Goal: Information Seeking & Learning: Learn about a topic

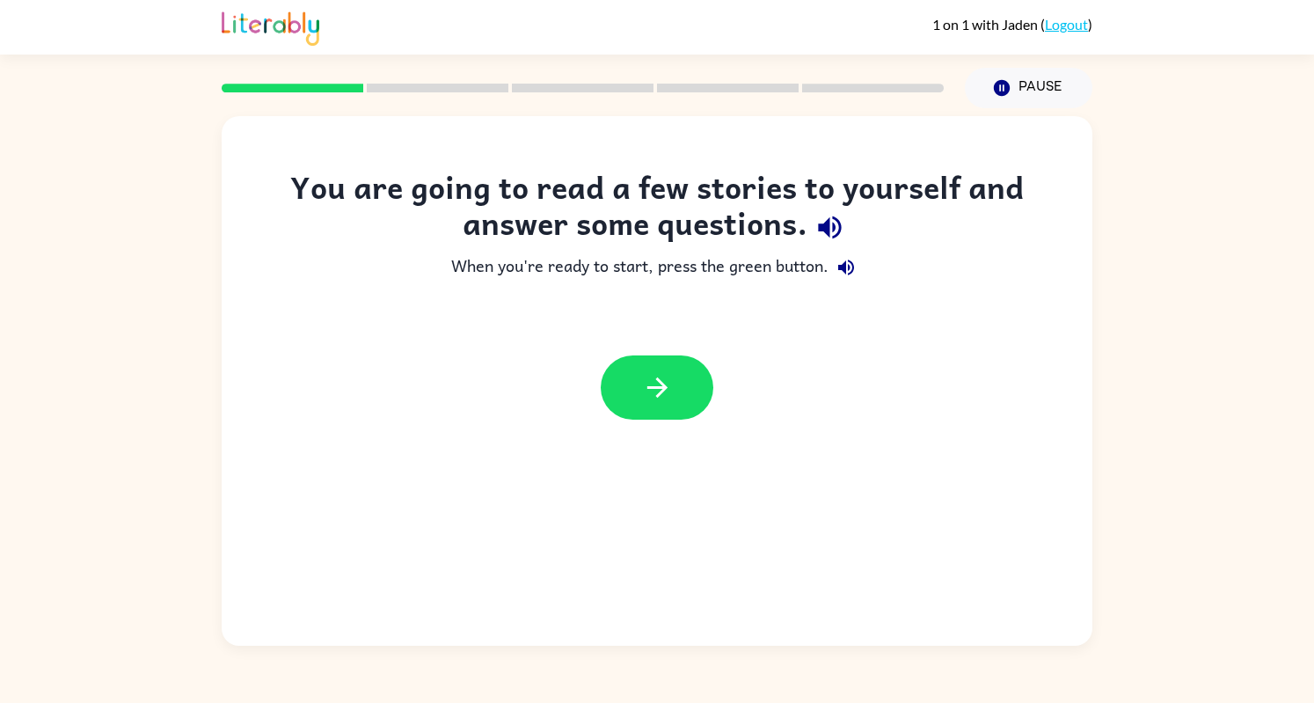
click at [826, 227] on icon "button" at bounding box center [829, 227] width 23 height 23
click at [827, 219] on icon "button" at bounding box center [830, 227] width 31 height 31
click at [832, 227] on icon "button" at bounding box center [830, 227] width 31 height 31
click at [847, 266] on icon "button" at bounding box center [846, 267] width 21 height 21
click at [642, 385] on icon "button" at bounding box center [657, 387] width 31 height 31
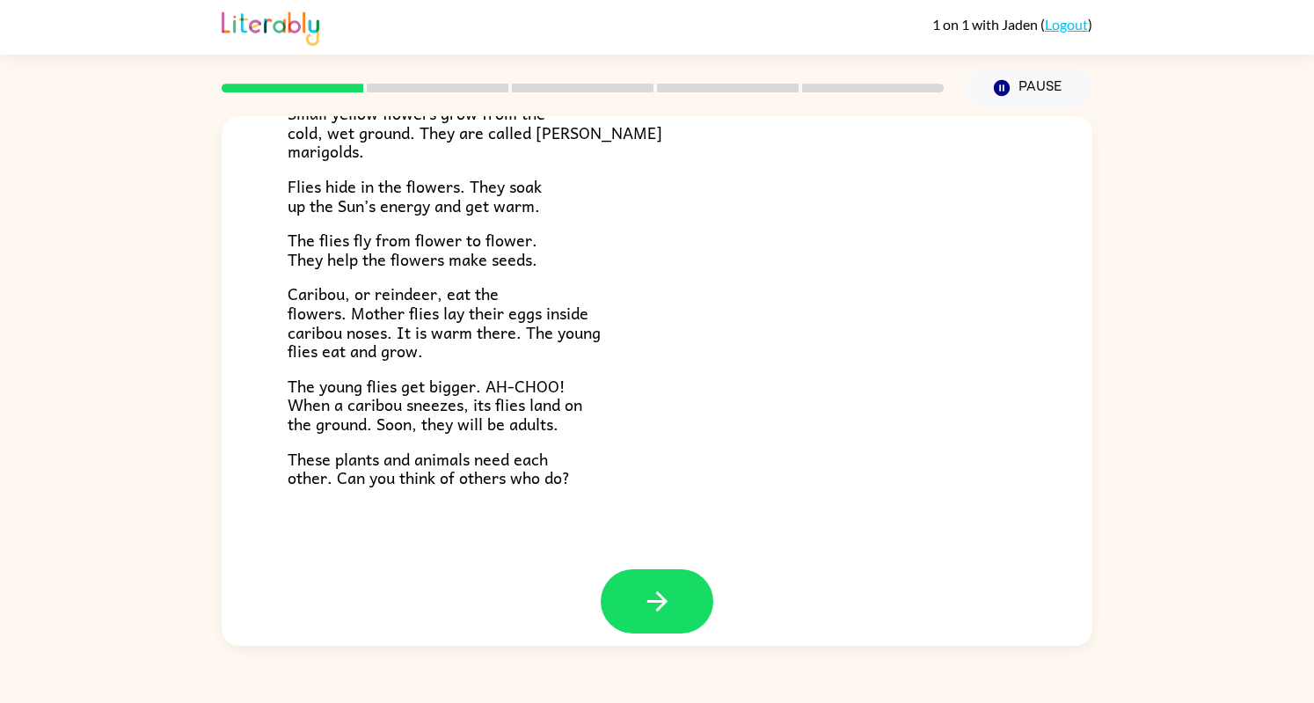
scroll to position [334, 0]
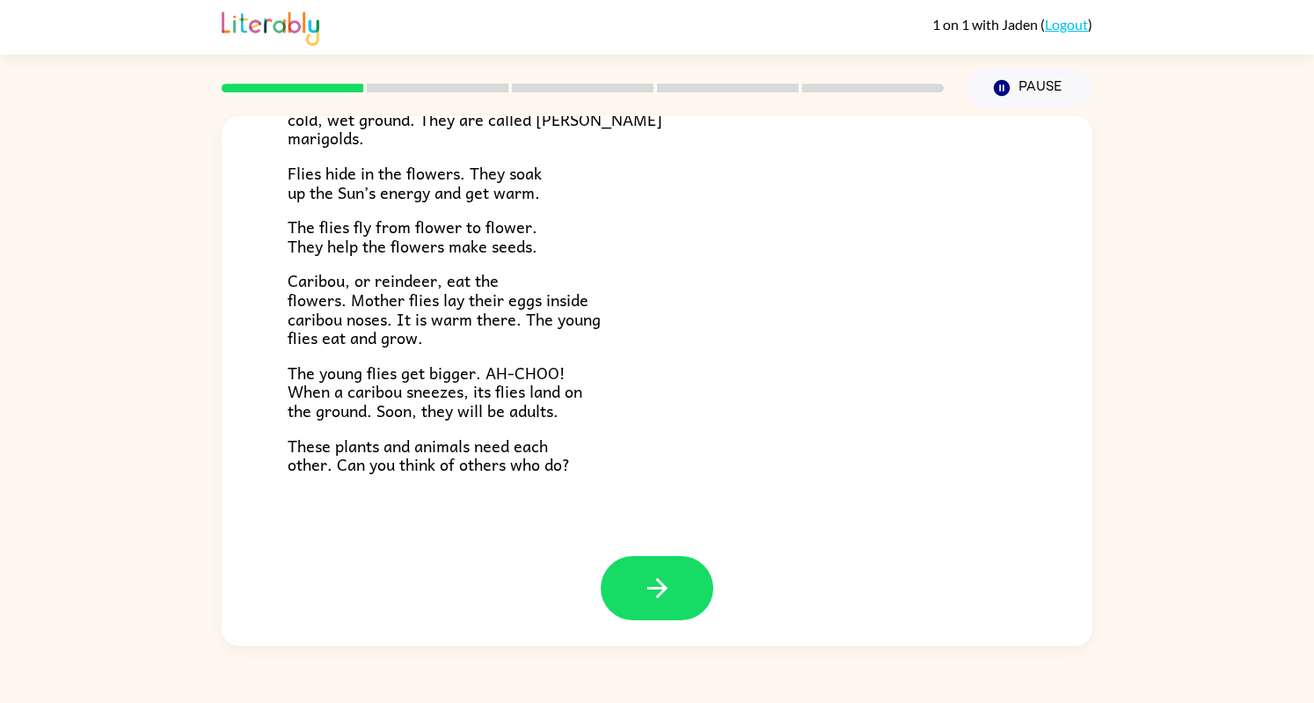
drag, startPoint x: 1085, startPoint y: 471, endPoint x: 1077, endPoint y: 370, distance: 100.7
click at [1077, 370] on div "Tundra Near the top of the world is land called tundra. The tundra is flat and …" at bounding box center [657, 168] width 871 height 773
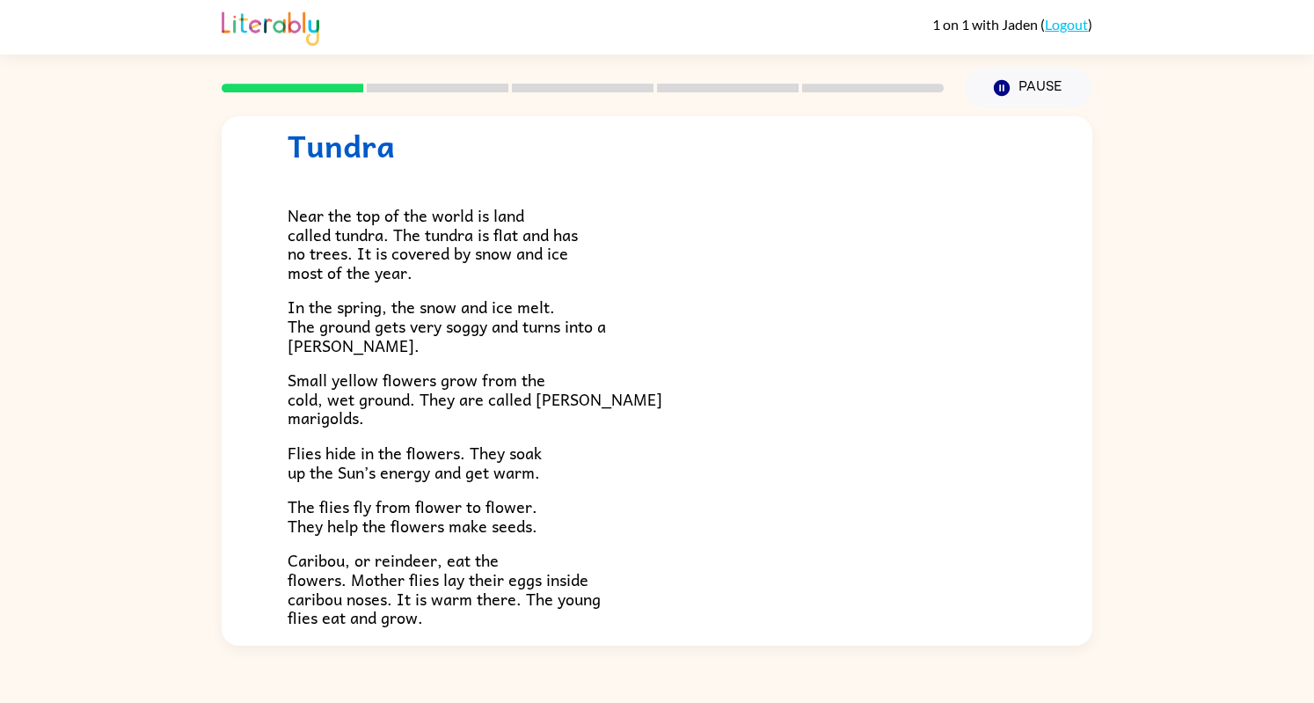
scroll to position [0, 0]
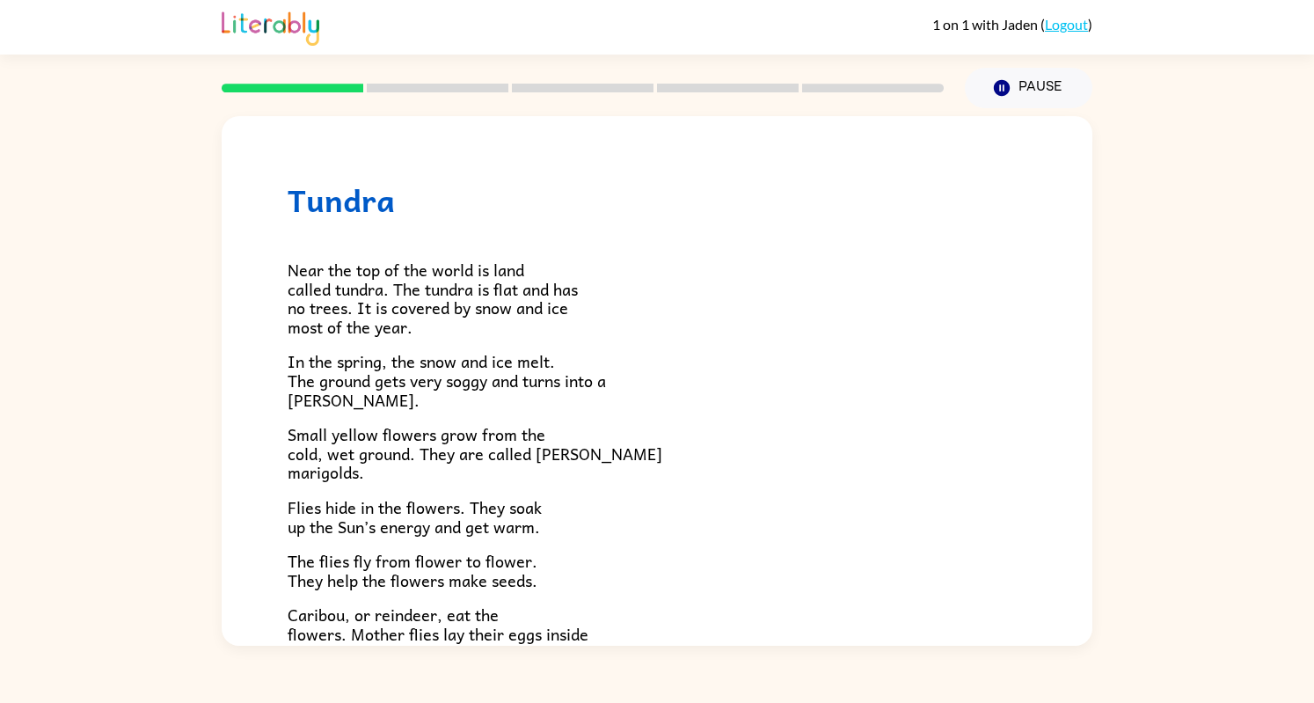
click at [508, 307] on span "Near the top of the world is land called tundra. The tundra is flat and has no …" at bounding box center [433, 298] width 290 height 83
click at [369, 210] on h1 "Tundra" at bounding box center [657, 200] width 739 height 36
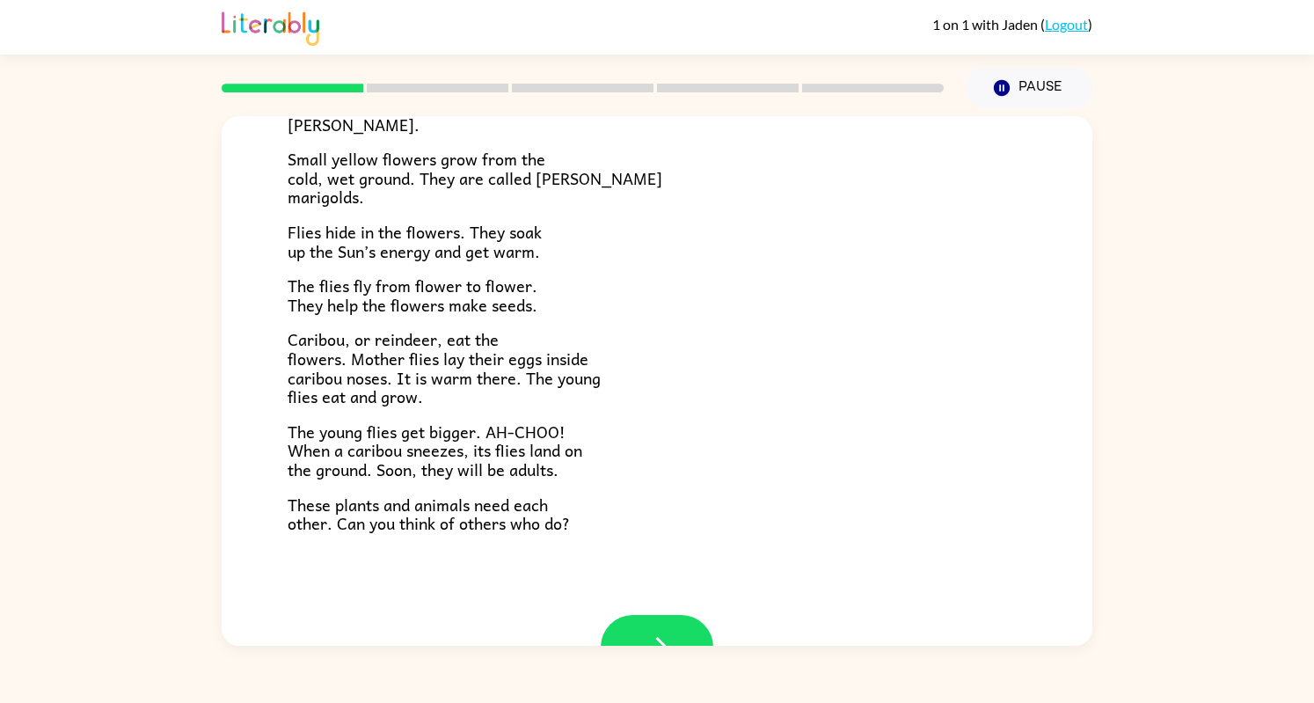
scroll to position [334, 0]
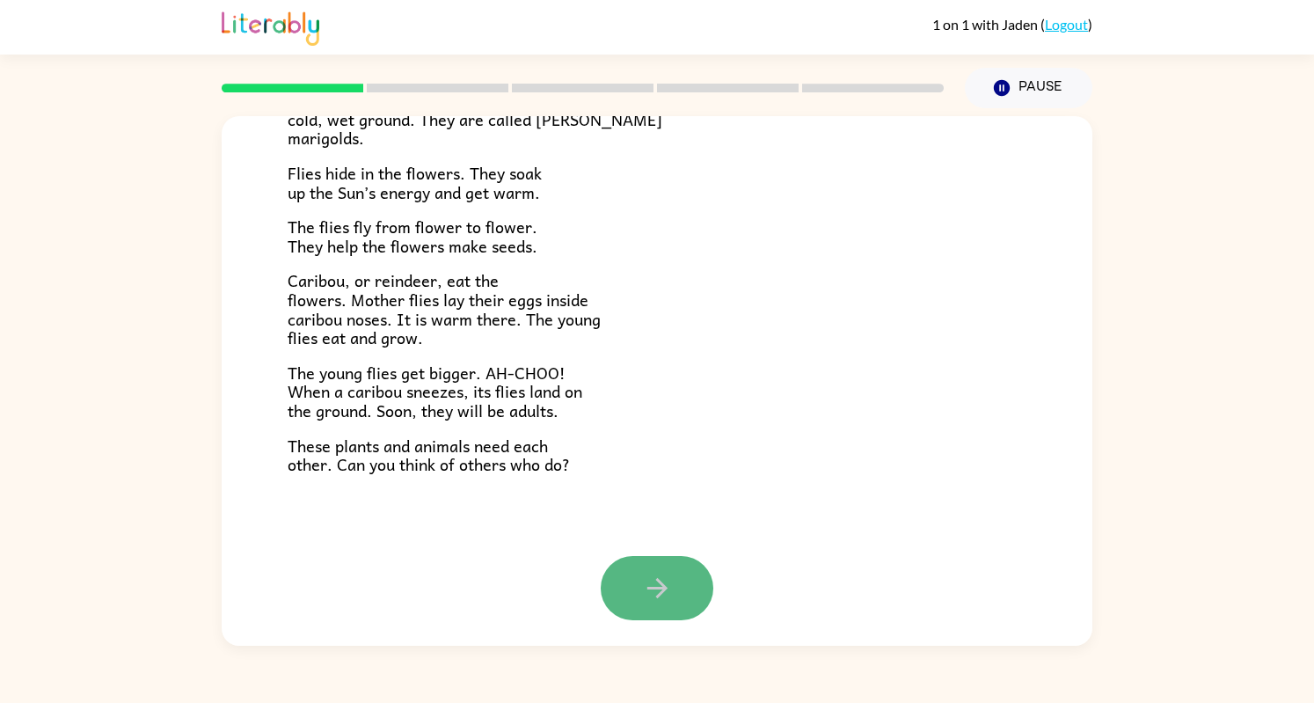
click at [654, 592] on icon "button" at bounding box center [657, 588] width 20 height 20
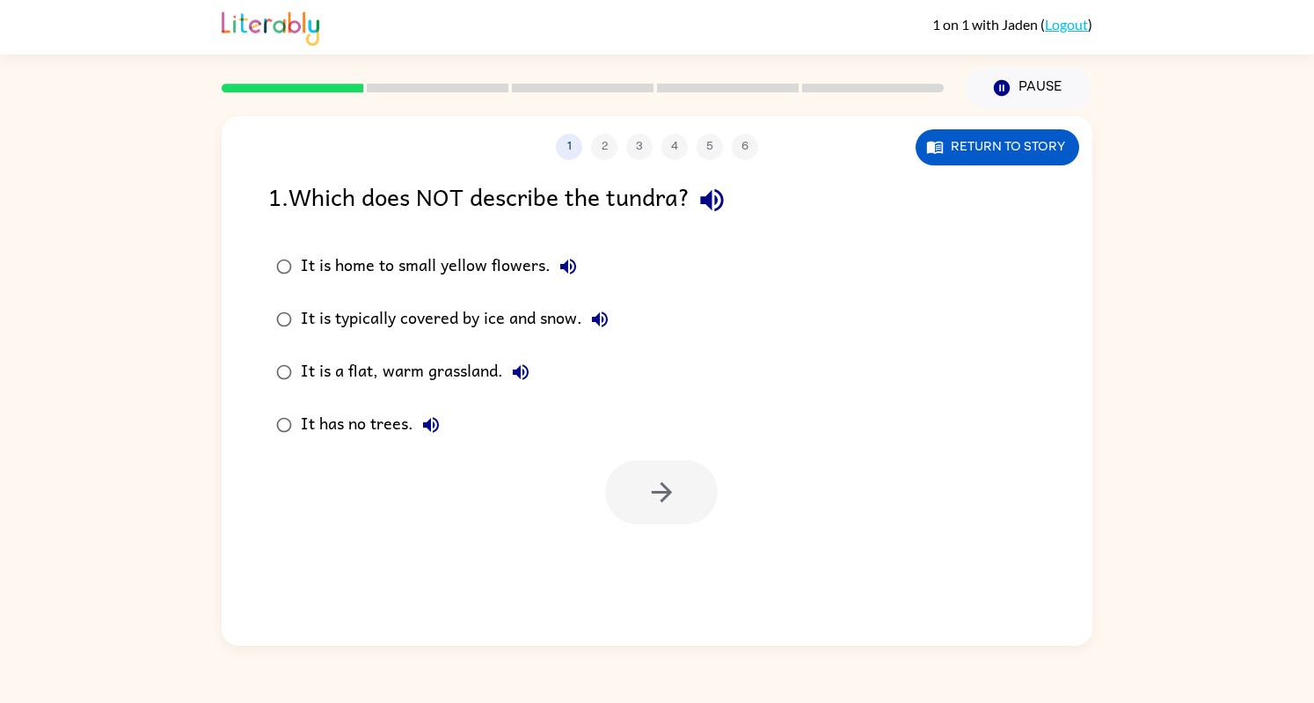
click at [735, 198] on button "button" at bounding box center [712, 200] width 45 height 45
click at [686, 497] on button "button" at bounding box center [661, 492] width 113 height 64
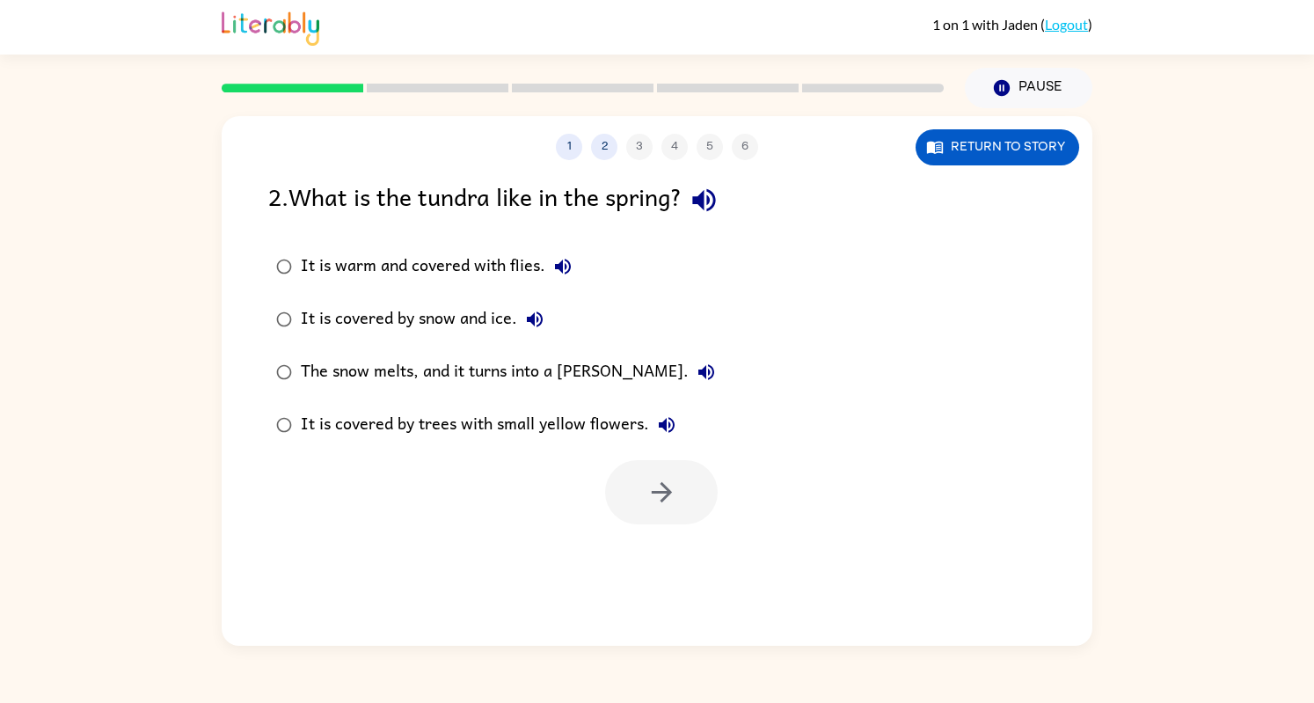
click at [715, 201] on icon "button" at bounding box center [703, 200] width 23 height 23
click at [566, 273] on icon "button" at bounding box center [563, 267] width 16 height 16
click at [538, 319] on icon "button" at bounding box center [535, 319] width 16 height 16
click at [696, 369] on icon "button" at bounding box center [706, 372] width 21 height 21
click at [664, 420] on icon "button" at bounding box center [667, 425] width 16 height 16
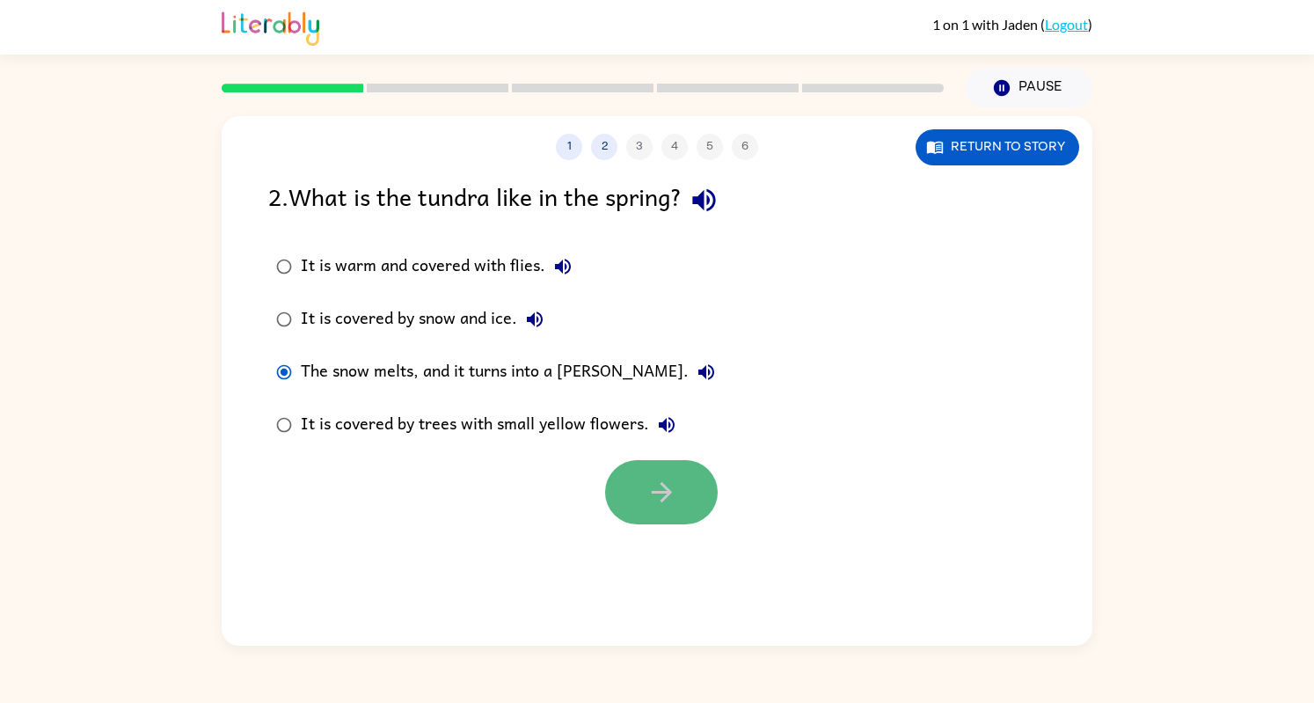
drag, startPoint x: 702, startPoint y: 485, endPoint x: 675, endPoint y: 488, distance: 27.5
click at [675, 488] on button "button" at bounding box center [661, 492] width 113 height 64
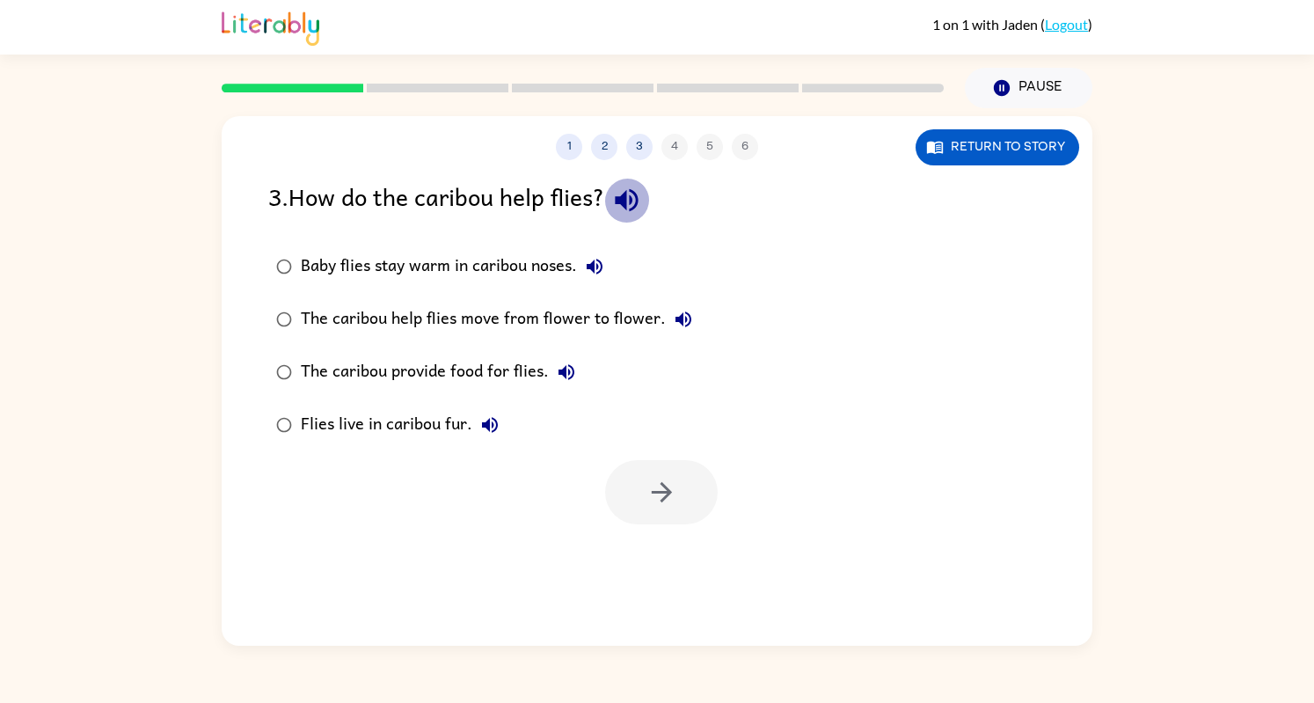
click at [637, 196] on icon "button" at bounding box center [626, 200] width 23 height 23
click at [598, 265] on icon "button" at bounding box center [595, 267] width 16 height 16
click at [681, 327] on icon "button" at bounding box center [683, 319] width 21 height 21
click at [568, 376] on icon "button" at bounding box center [566, 372] width 21 height 21
click at [496, 420] on icon "button" at bounding box center [490, 425] width 16 height 16
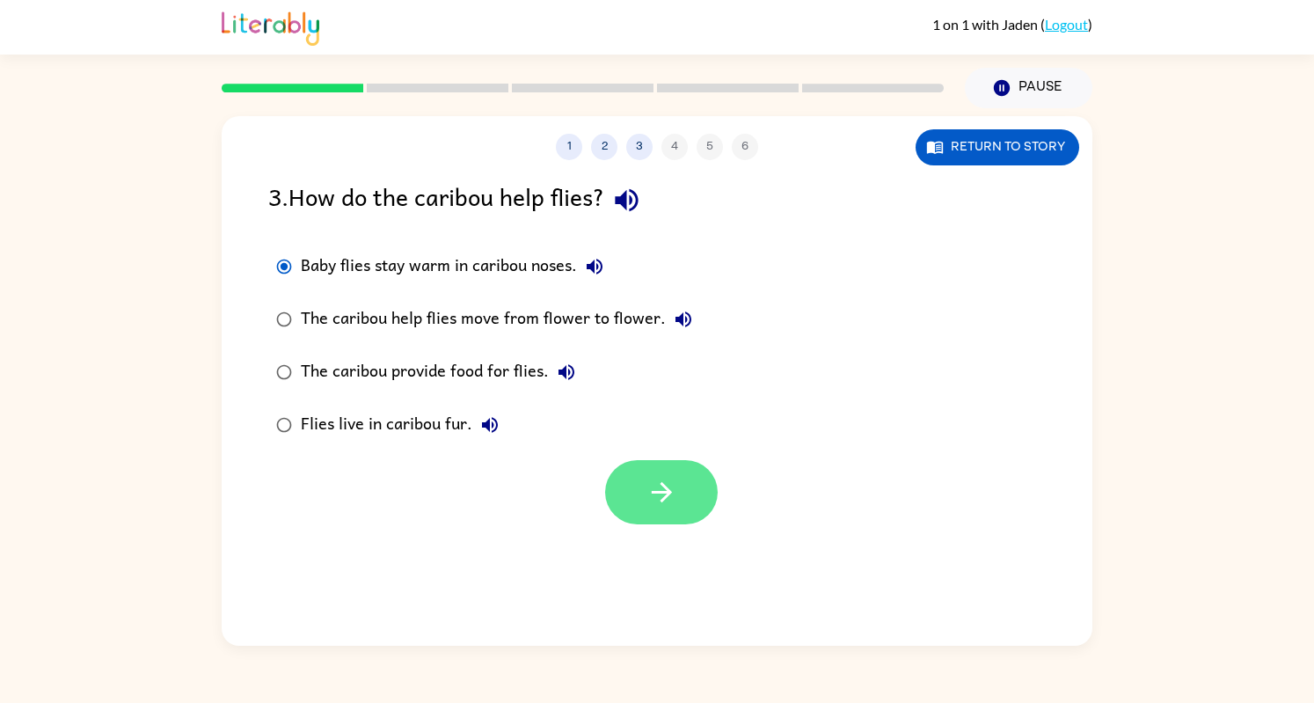
click at [681, 513] on button "button" at bounding box center [661, 492] width 113 height 64
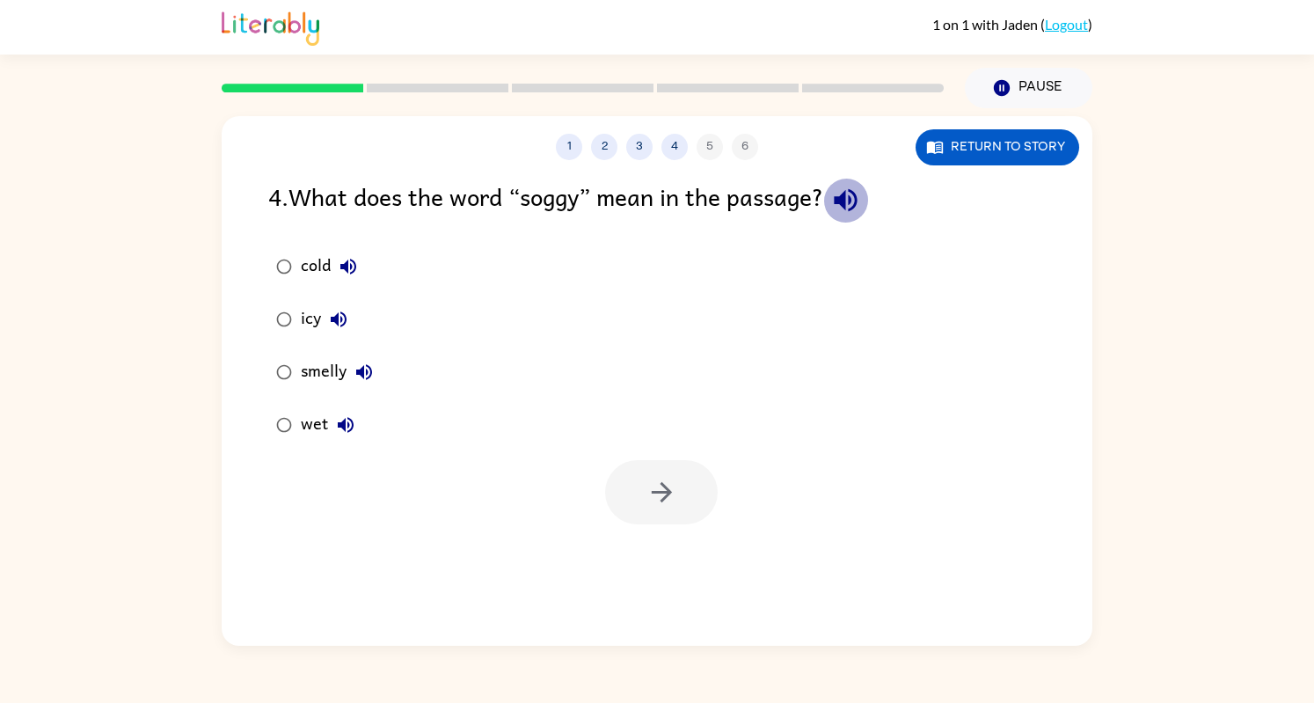
click at [852, 223] on button "button" at bounding box center [845, 200] width 45 height 45
click at [651, 501] on icon "button" at bounding box center [662, 492] width 31 height 31
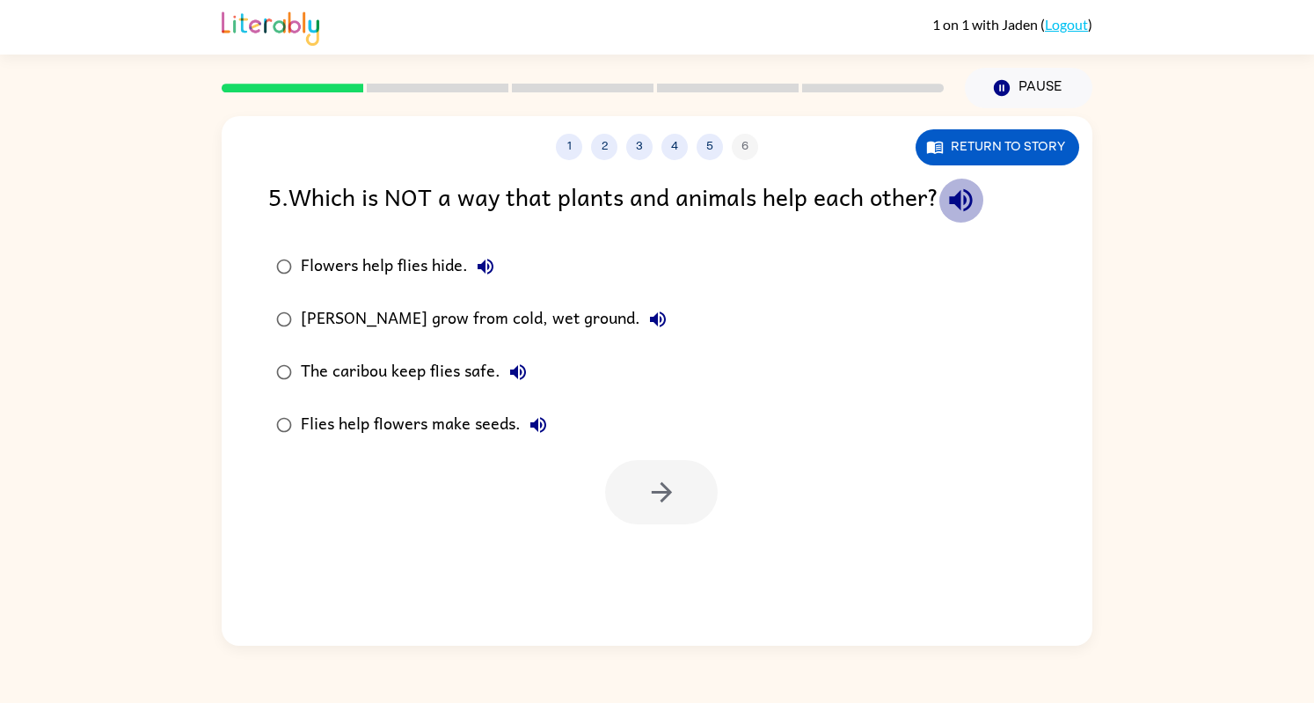
click at [951, 203] on icon "button" at bounding box center [961, 200] width 31 height 31
click at [501, 262] on button "Flowers help flies hide." at bounding box center [485, 266] width 35 height 35
click at [647, 318] on icon "button" at bounding box center [657, 319] width 21 height 21
click at [508, 369] on icon "button" at bounding box center [518, 372] width 21 height 21
click at [643, 472] on button "button" at bounding box center [661, 492] width 113 height 64
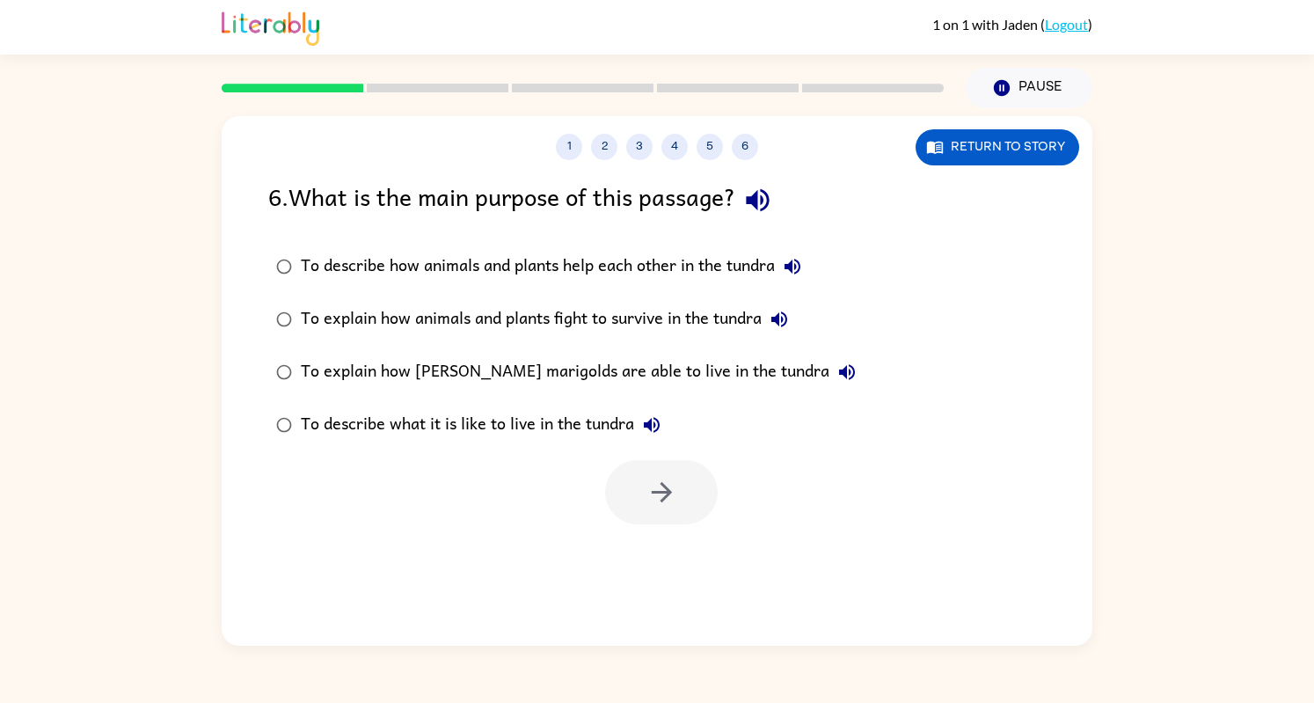
click at [415, 252] on div "To describe how animals and plants help each other in the tundra" at bounding box center [555, 266] width 509 height 35
click at [764, 216] on button "button" at bounding box center [757, 200] width 45 height 45
click at [798, 267] on icon "button" at bounding box center [792, 266] width 21 height 21
click at [705, 506] on button "button" at bounding box center [661, 492] width 113 height 64
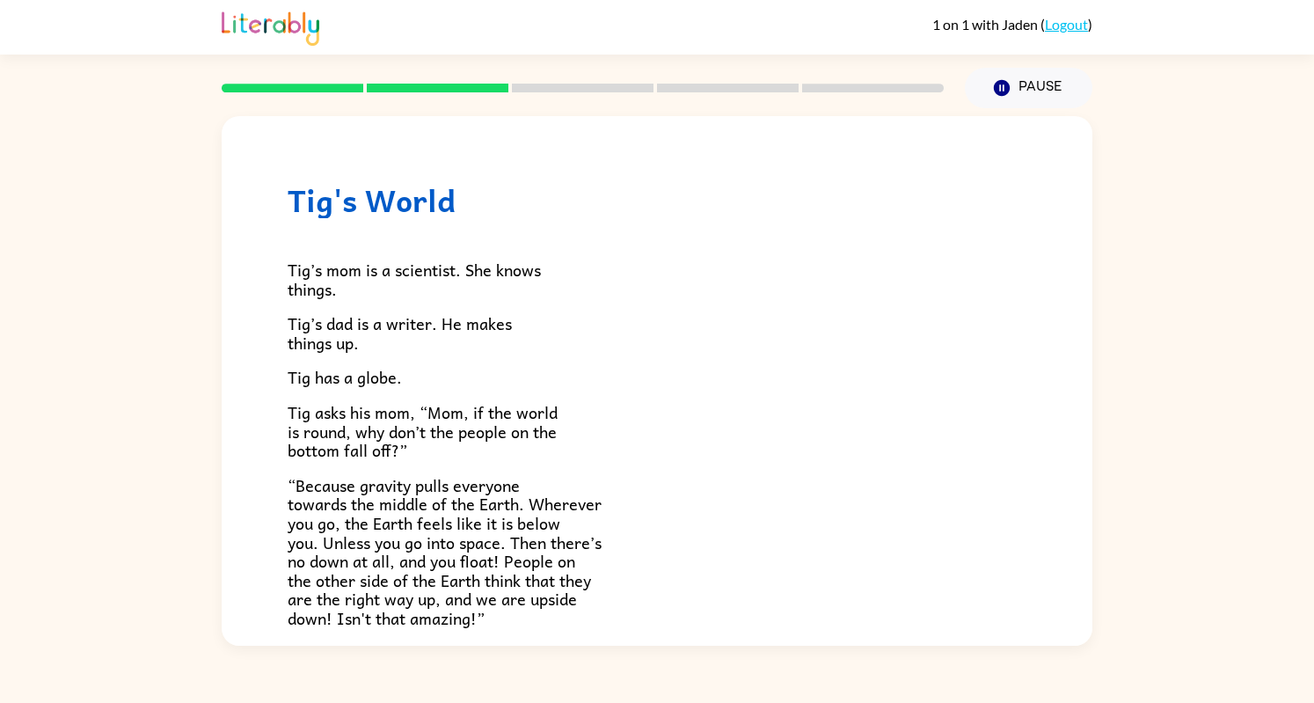
click at [644, 517] on p "“Because gravity pulls everyone towards the middle of the Earth. Wherever you g…" at bounding box center [657, 552] width 739 height 152
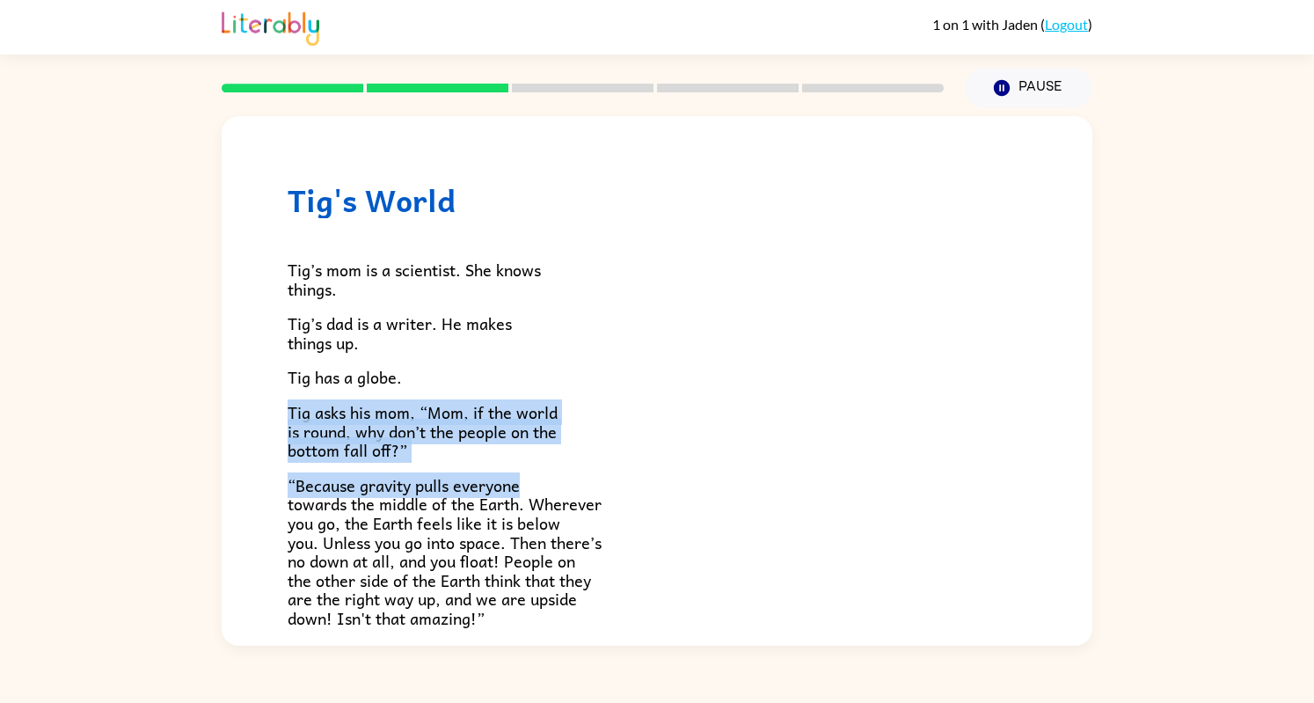
drag, startPoint x: 1078, startPoint y: 358, endPoint x: 1107, endPoint y: 500, distance: 144.6
click at [1107, 500] on div "Tig's World Tig’s mom is a scientist. She knows things. [PERSON_NAME]’s dad is …" at bounding box center [657, 376] width 1314 height 537
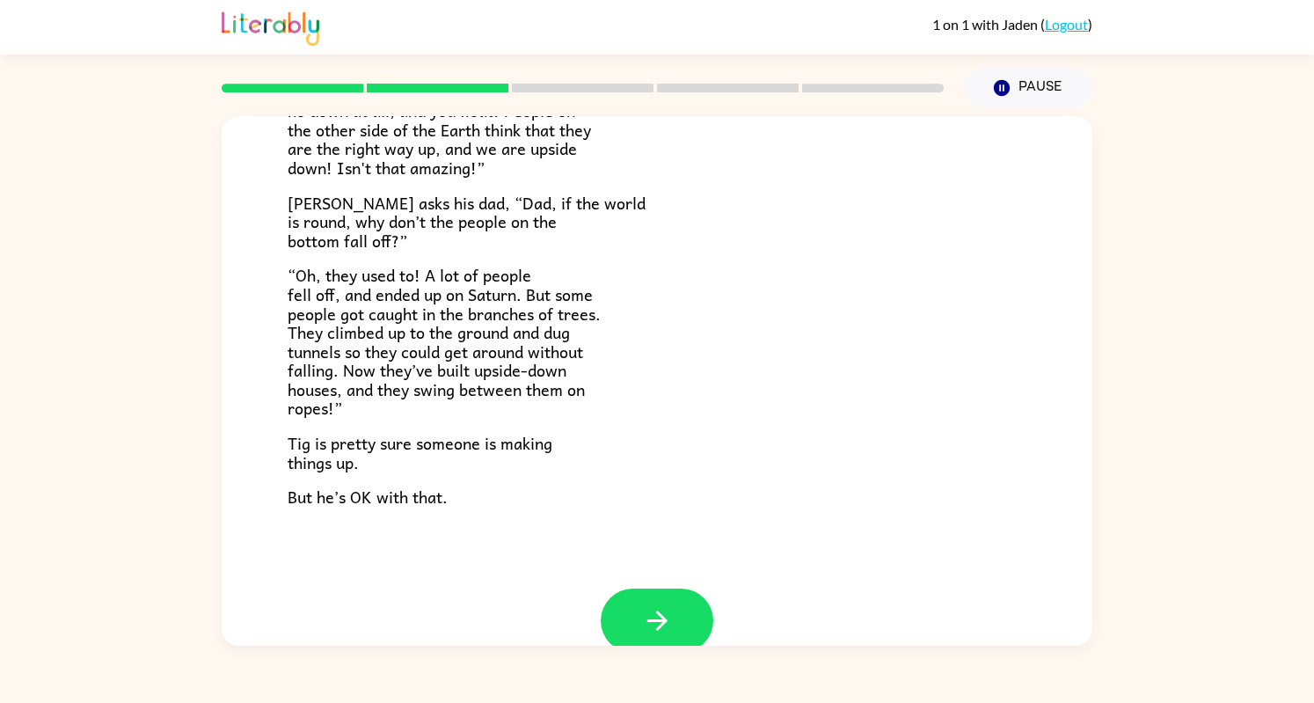
scroll to position [482, 0]
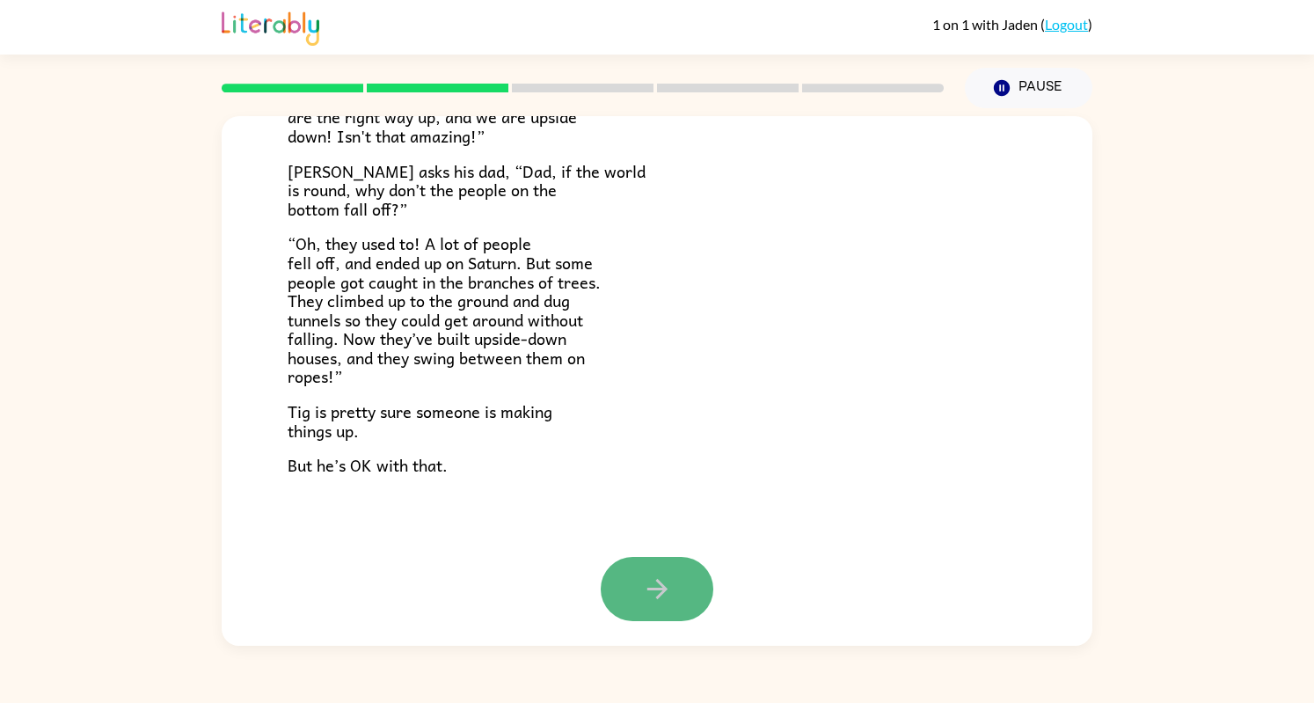
click at [642, 592] on icon "button" at bounding box center [657, 589] width 31 height 31
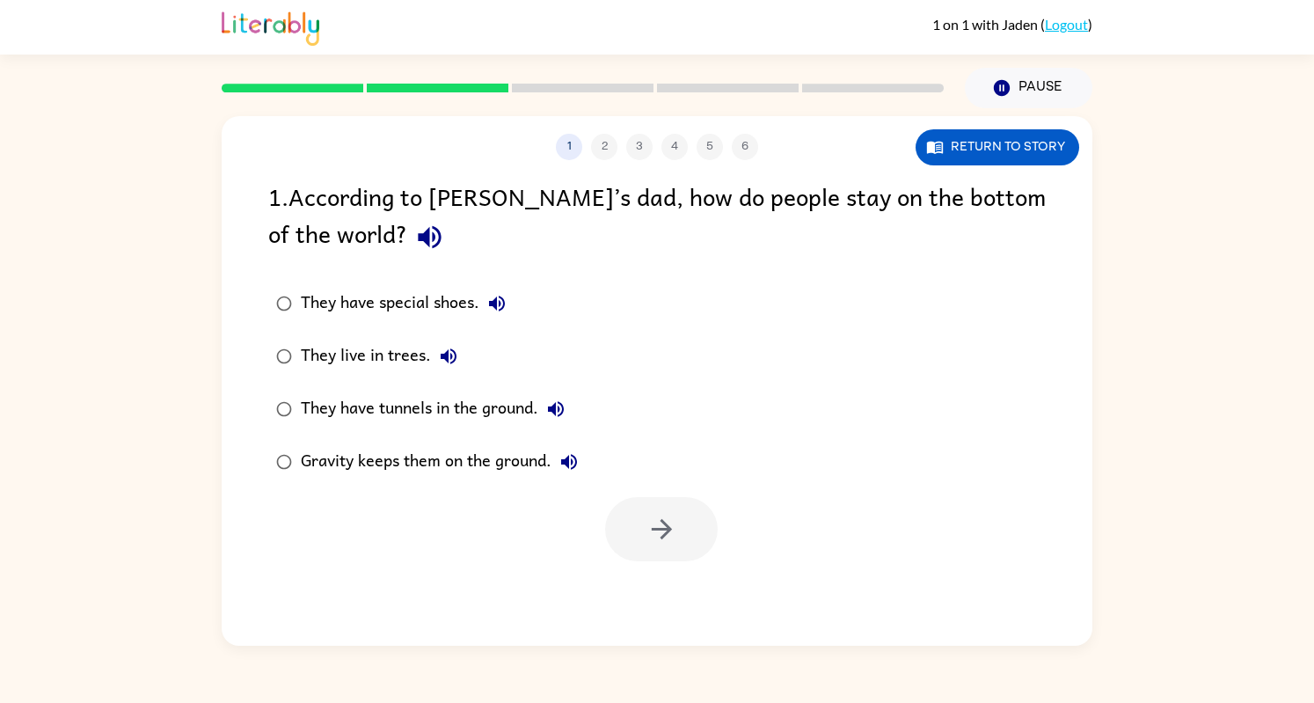
scroll to position [0, 0]
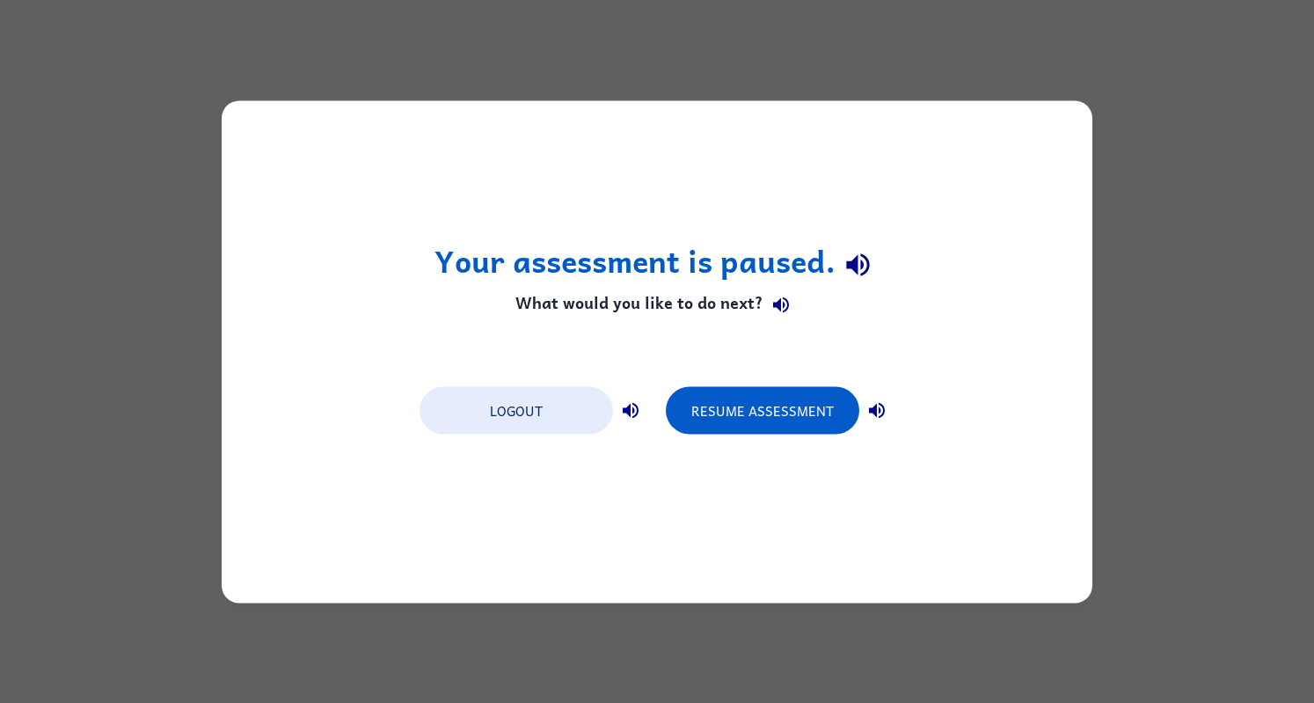
click at [714, 187] on div "Your assessment is paused. What would you like to do next? Logout Resume Assess…" at bounding box center [657, 351] width 871 height 502
click at [809, 406] on button "Resume Assessment" at bounding box center [763, 410] width 194 height 48
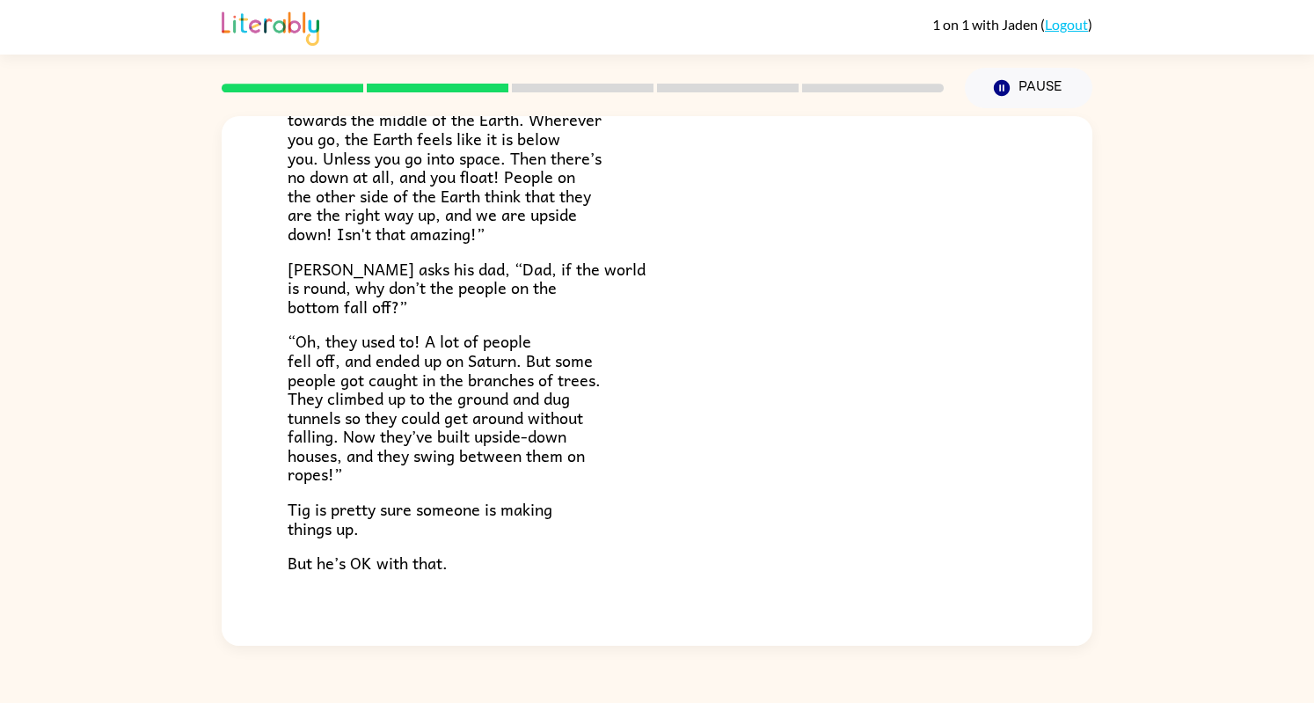
scroll to position [482, 0]
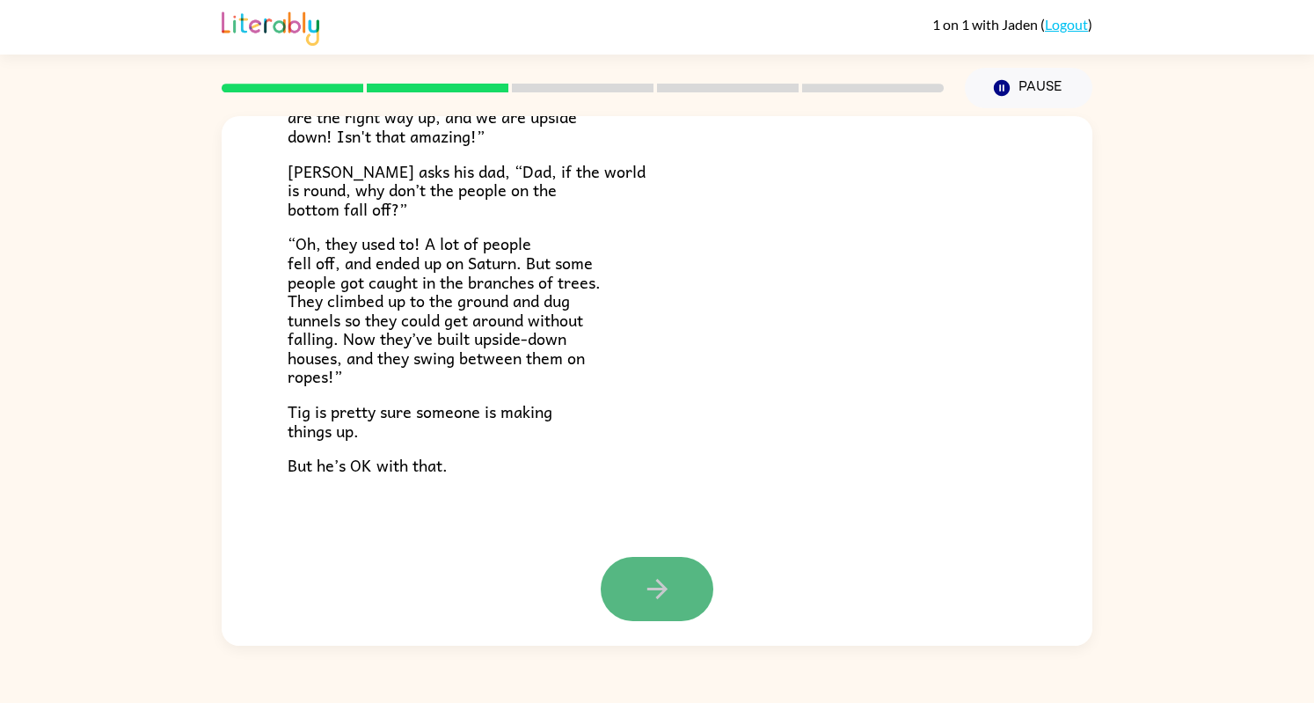
click at [643, 579] on icon "button" at bounding box center [657, 589] width 31 height 31
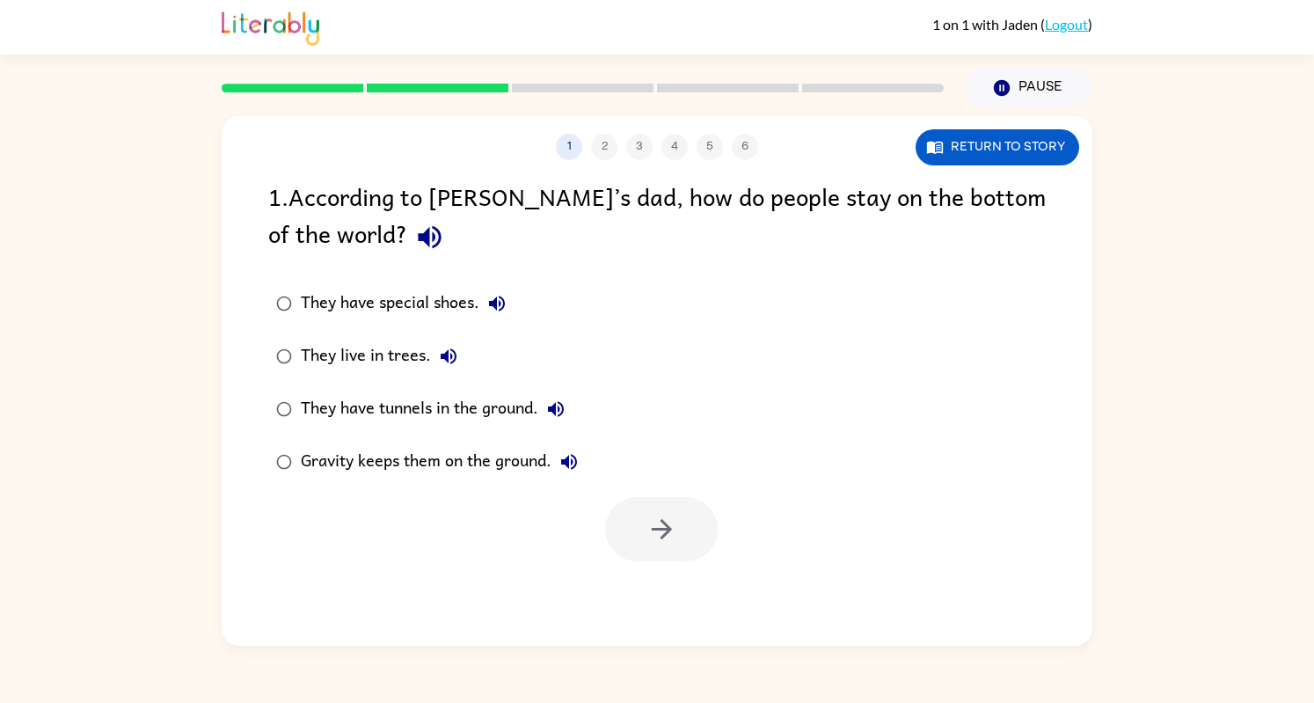
scroll to position [0, 0]
click at [414, 237] on icon "button" at bounding box center [429, 237] width 31 height 31
click at [696, 525] on button "button" at bounding box center [661, 529] width 113 height 64
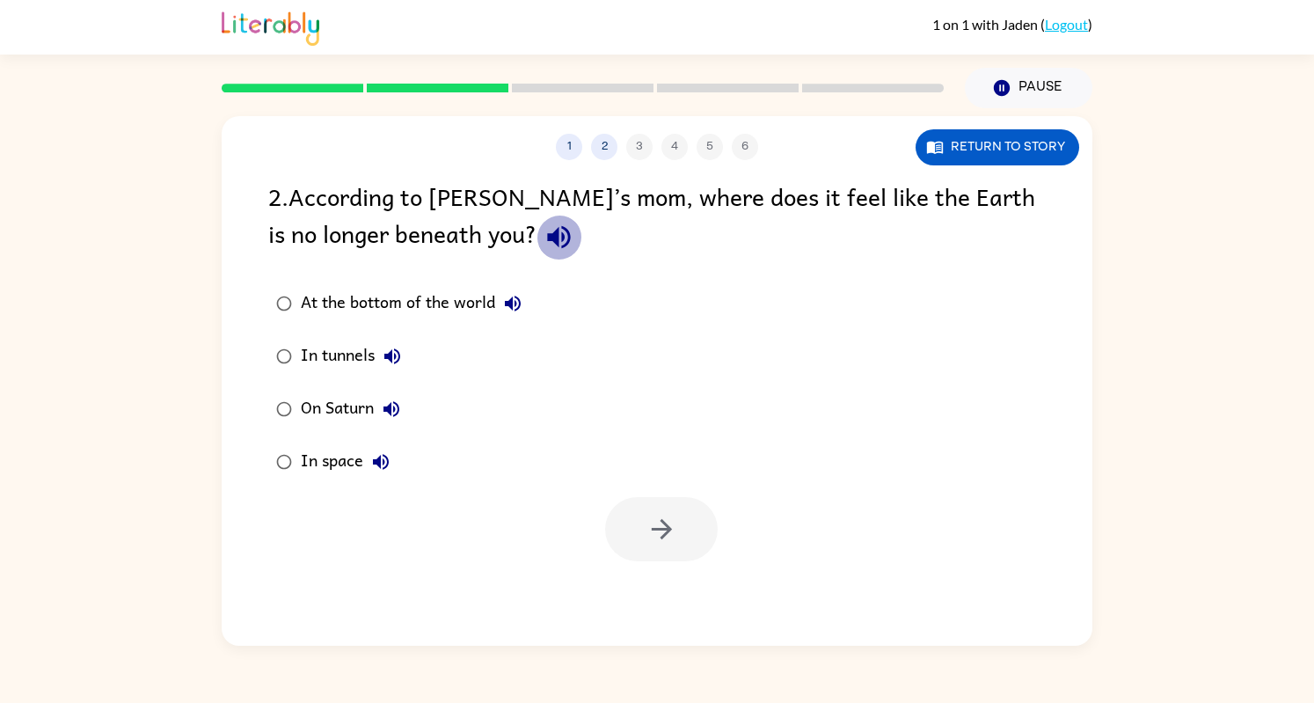
click at [547, 242] on icon "button" at bounding box center [558, 237] width 23 height 23
click at [544, 244] on icon "button" at bounding box center [559, 237] width 31 height 31
click at [680, 548] on button "button" at bounding box center [661, 529] width 113 height 64
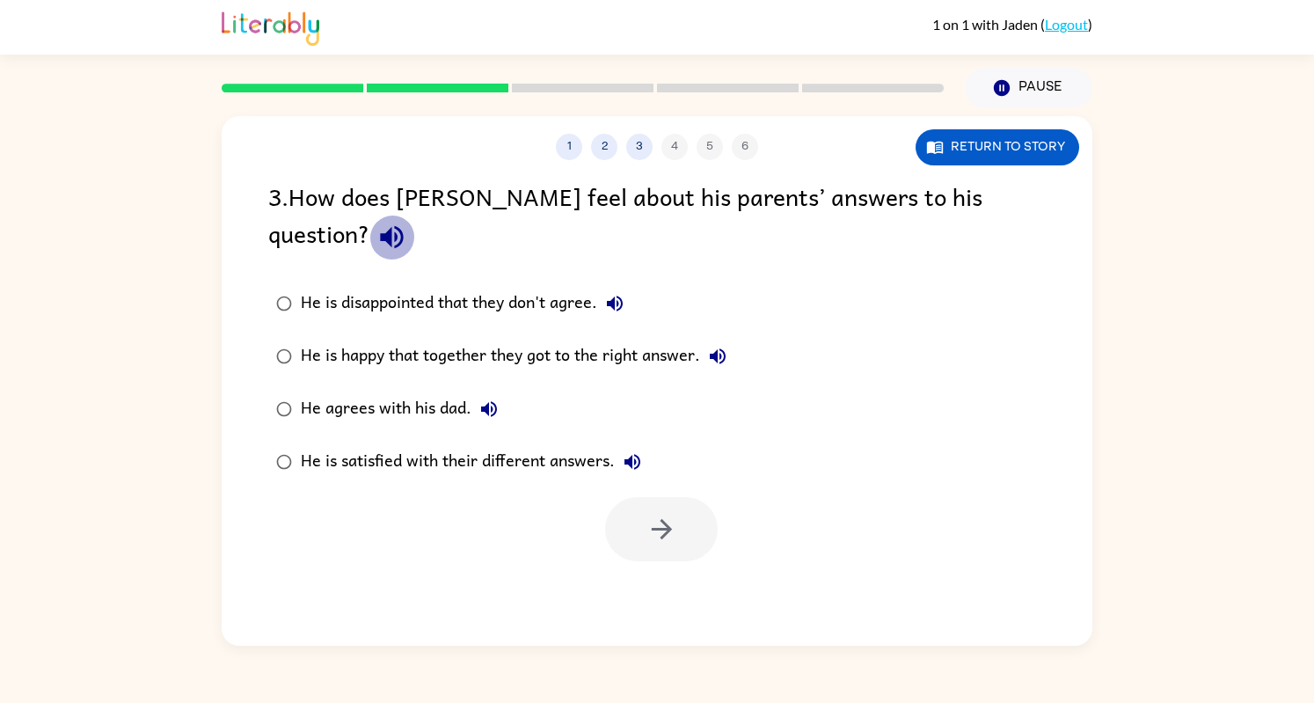
click at [403, 226] on icon "button" at bounding box center [391, 237] width 23 height 23
click at [621, 293] on icon "button" at bounding box center [614, 303] width 21 height 21
click at [720, 339] on button "He is happy that together they got to the right answer." at bounding box center [717, 356] width 35 height 35
click at [514, 385] on label "He agrees with his dad." at bounding box center [502, 409] width 486 height 53
click at [493, 398] on icon "button" at bounding box center [489, 408] width 21 height 21
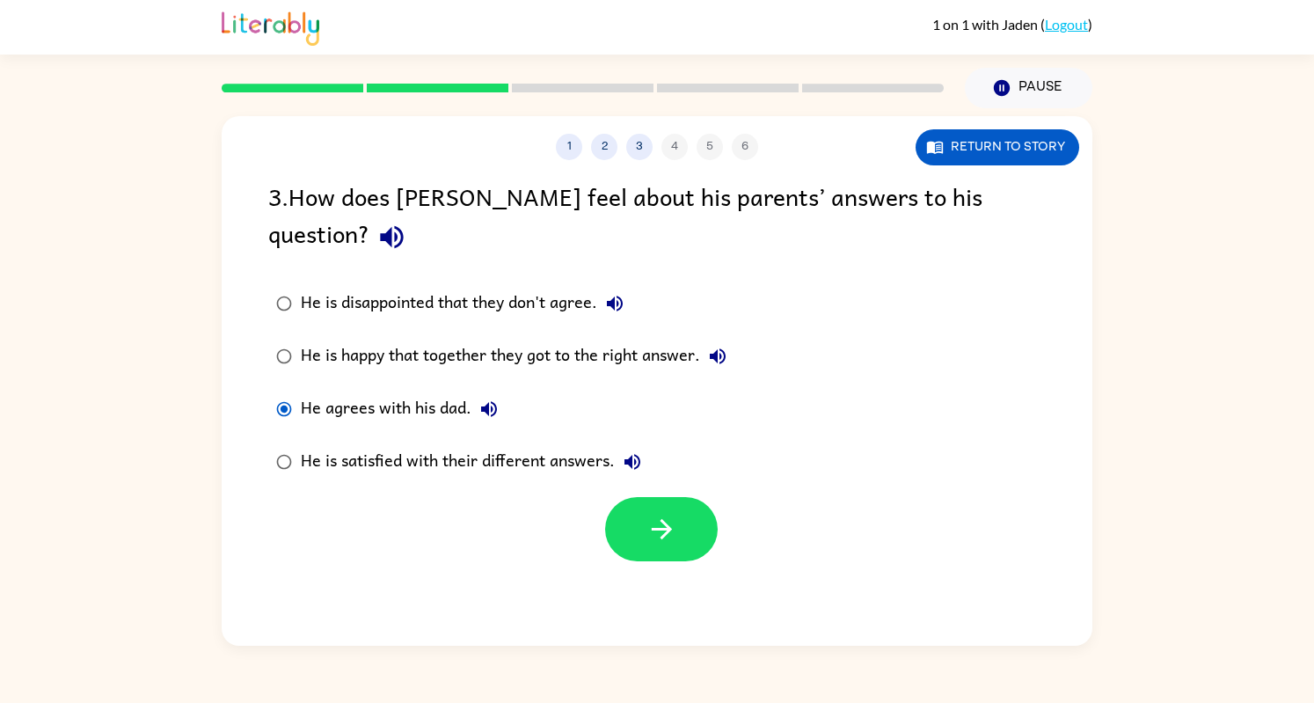
click at [628, 451] on icon "button" at bounding box center [632, 461] width 21 height 21
click at [678, 510] on button "button" at bounding box center [661, 529] width 113 height 64
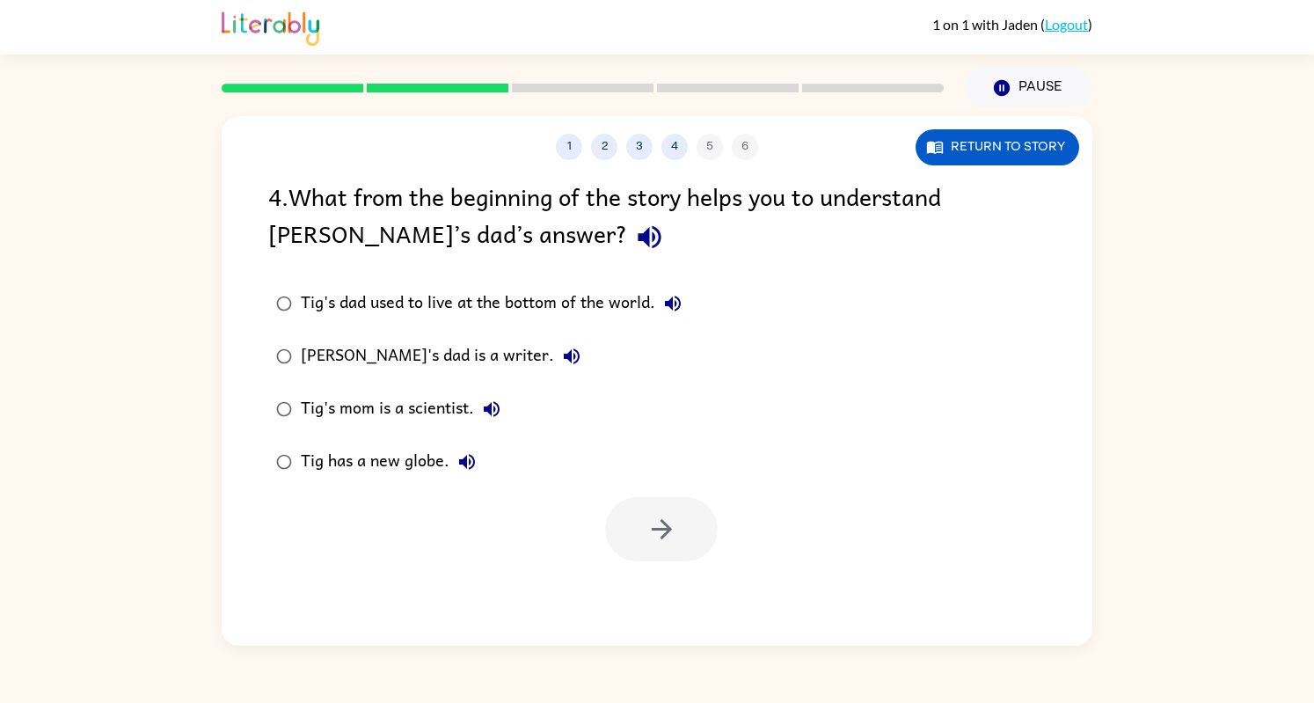
click at [638, 230] on icon "button" at bounding box center [649, 237] width 23 height 23
click at [564, 357] on icon "button" at bounding box center [572, 356] width 16 height 16
click at [652, 526] on icon "button" at bounding box center [662, 529] width 31 height 31
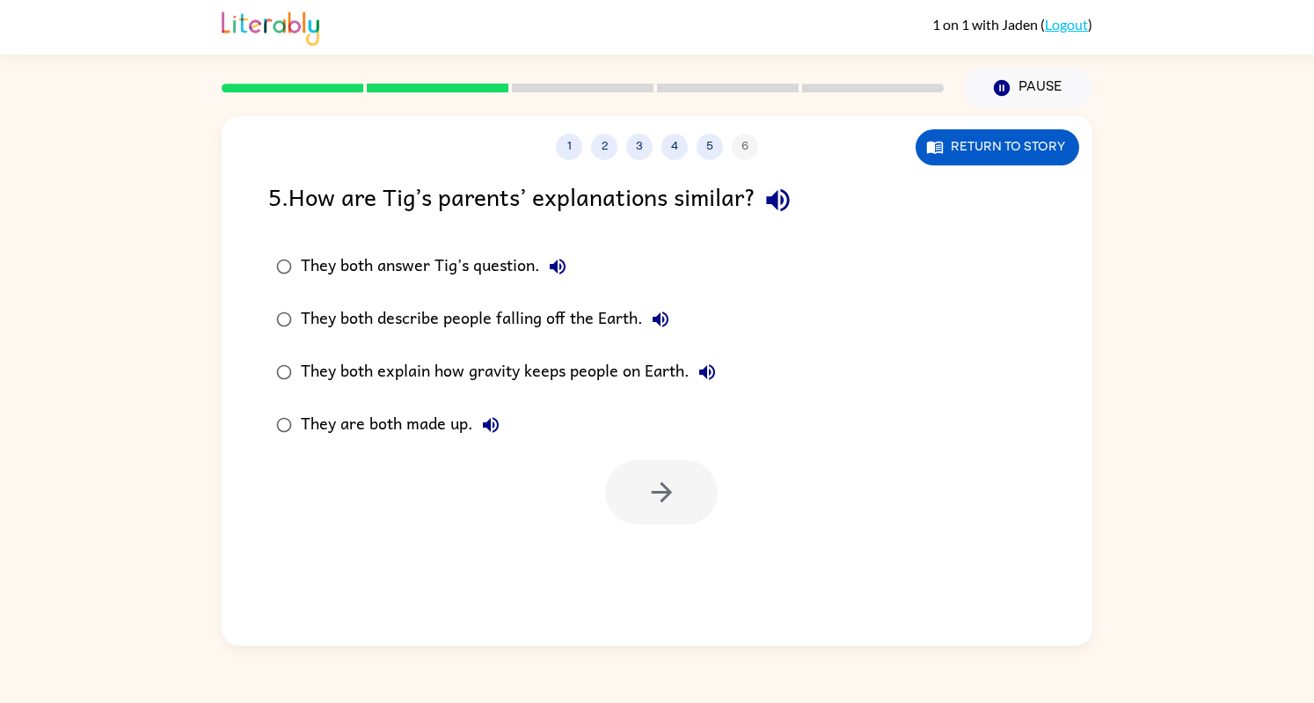
click at [756, 216] on div "5 . How are [PERSON_NAME]’s parents’ explanations similar?" at bounding box center [657, 200] width 778 height 45
click at [785, 206] on icon "button" at bounding box center [778, 200] width 31 height 31
click at [306, 264] on div "They both answer Tig’s question." at bounding box center [438, 266] width 274 height 35
click at [669, 493] on icon "button" at bounding box center [661, 492] width 20 height 20
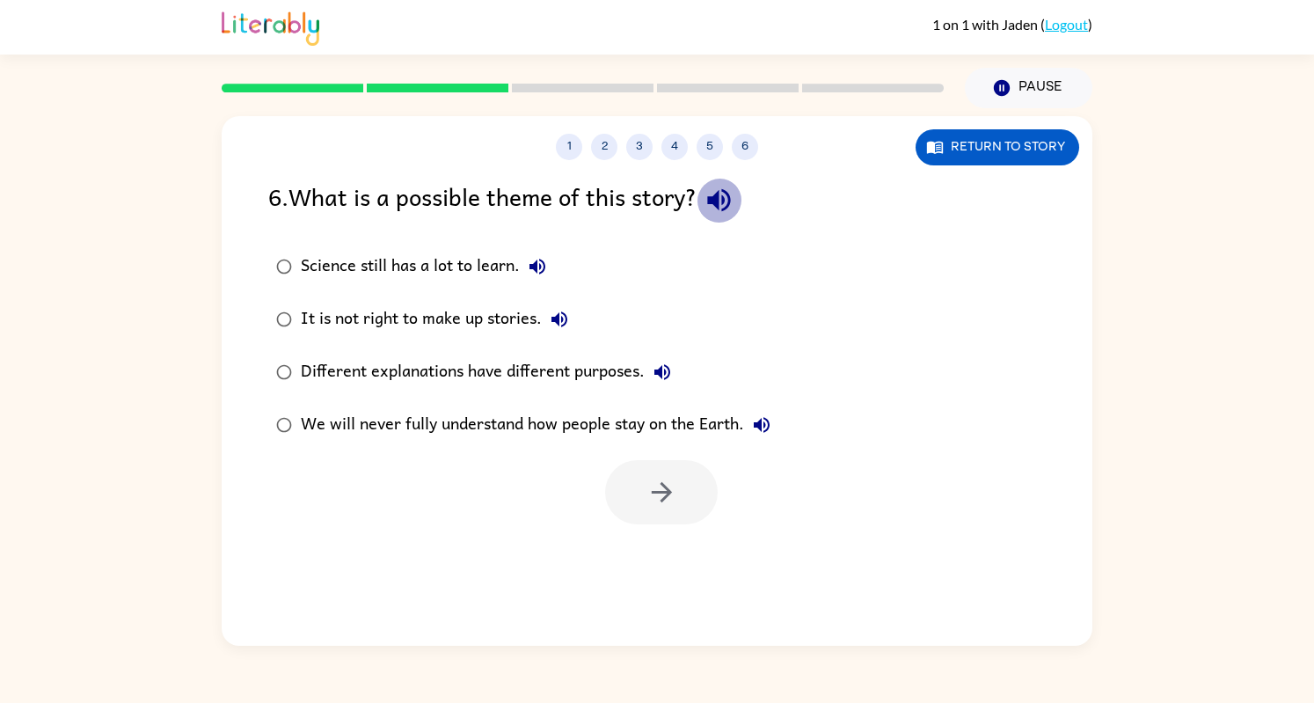
click at [728, 205] on icon "button" at bounding box center [719, 200] width 31 height 31
click at [536, 263] on icon "button" at bounding box center [538, 267] width 16 height 16
click at [665, 506] on icon "button" at bounding box center [662, 492] width 31 height 31
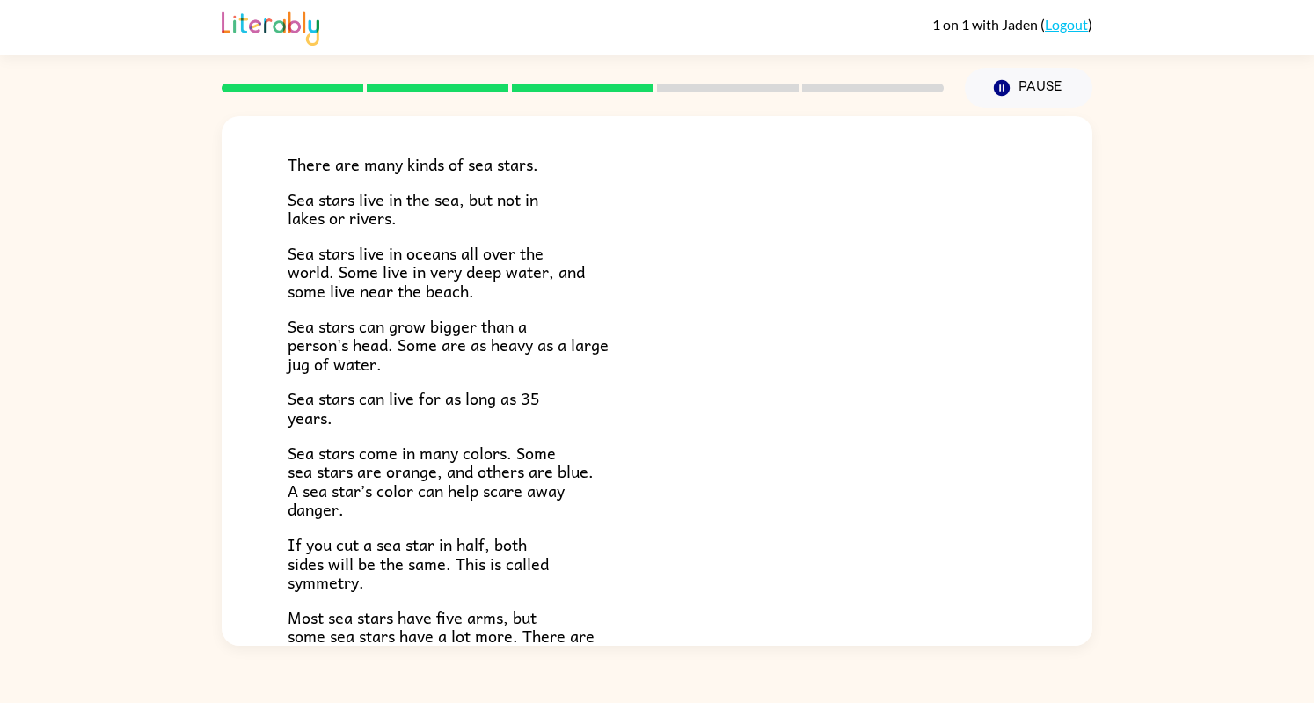
scroll to position [141, 0]
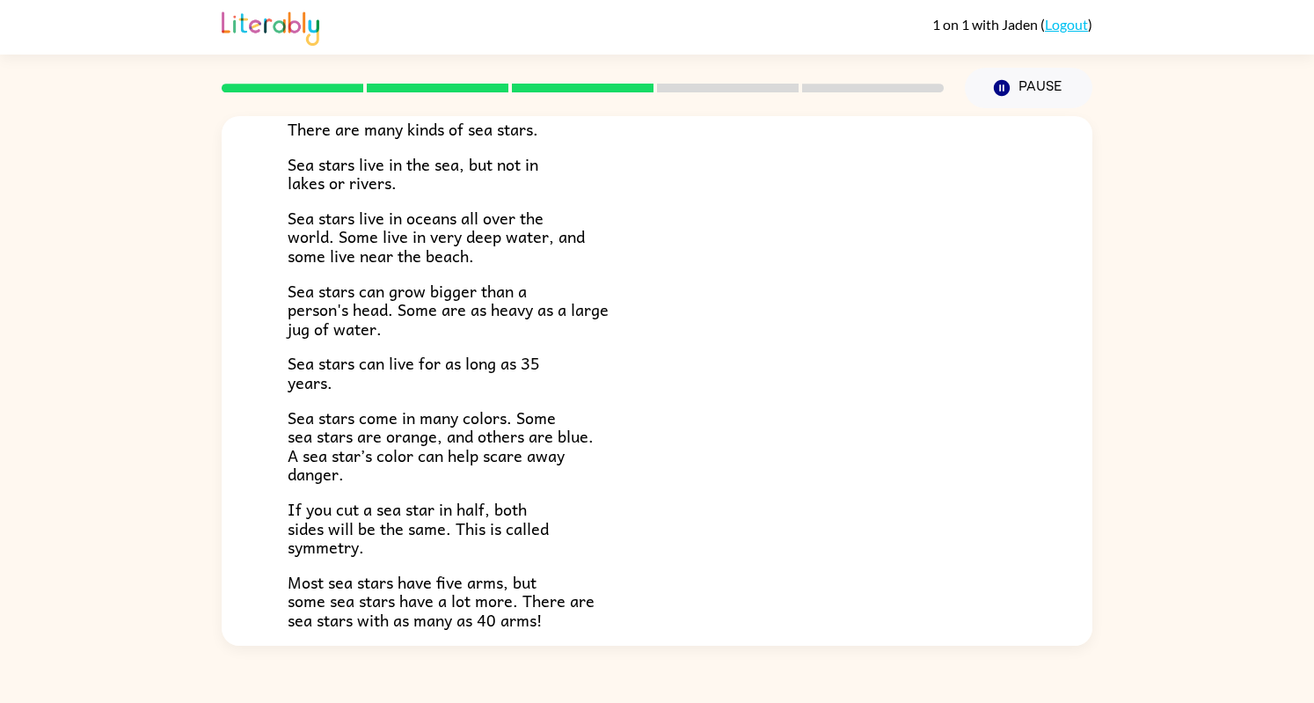
click at [310, 562] on div "There are many kinds of sea stars. Sea stars live in the sea, but not in lakes …" at bounding box center [657, 444] width 739 height 735
click at [310, 553] on span "If you cut a sea star in half, both sides will be the same. This is called symm…" at bounding box center [418, 527] width 261 height 63
click at [320, 537] on span "If you cut a sea star in half, both sides will be the same. This is called symm…" at bounding box center [418, 527] width 261 height 63
click at [322, 552] on span "If you cut a sea star in half, both sides will be the same. This is called symm…" at bounding box center [418, 527] width 261 height 63
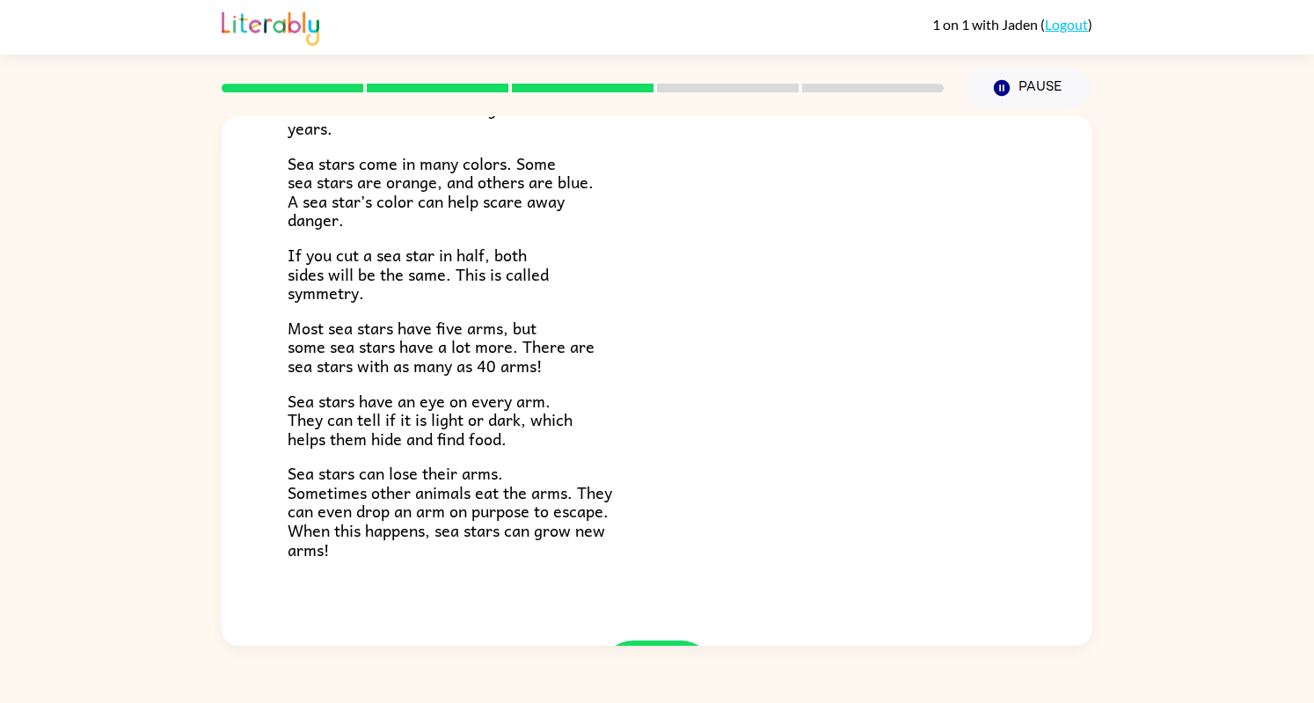
scroll to position [479, 0]
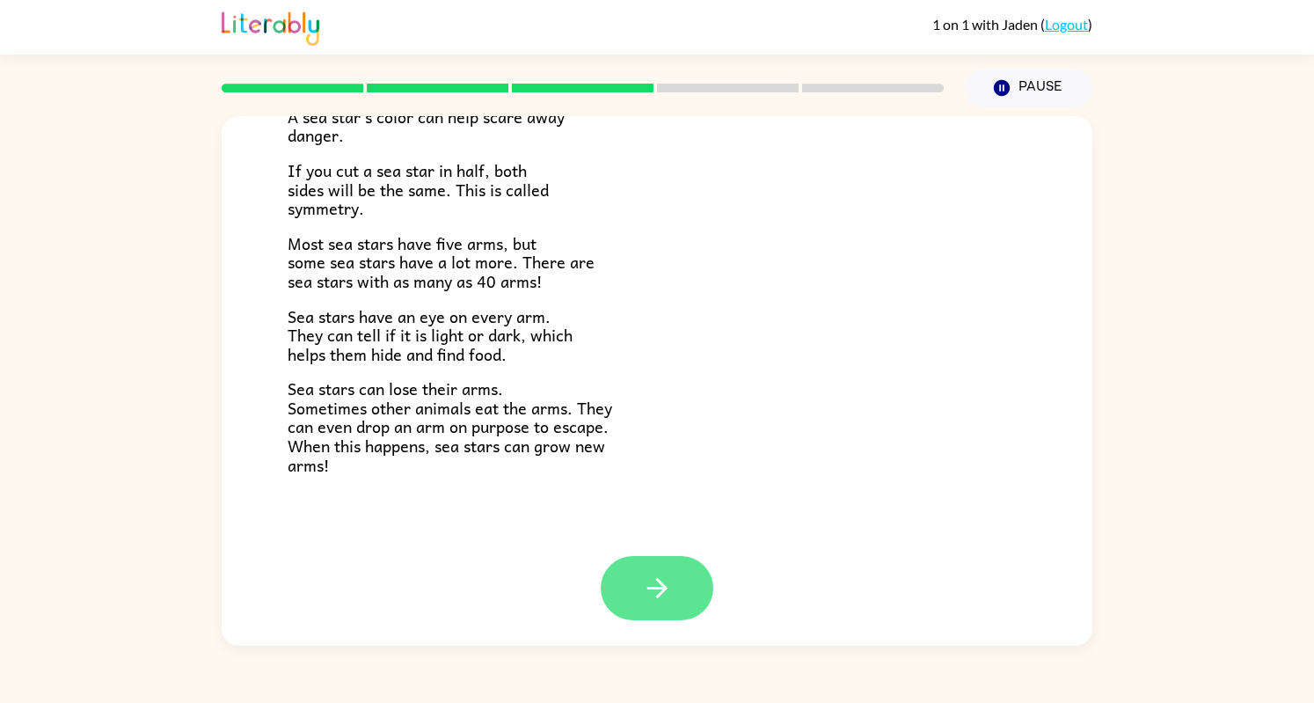
click at [614, 587] on button "button" at bounding box center [657, 588] width 113 height 64
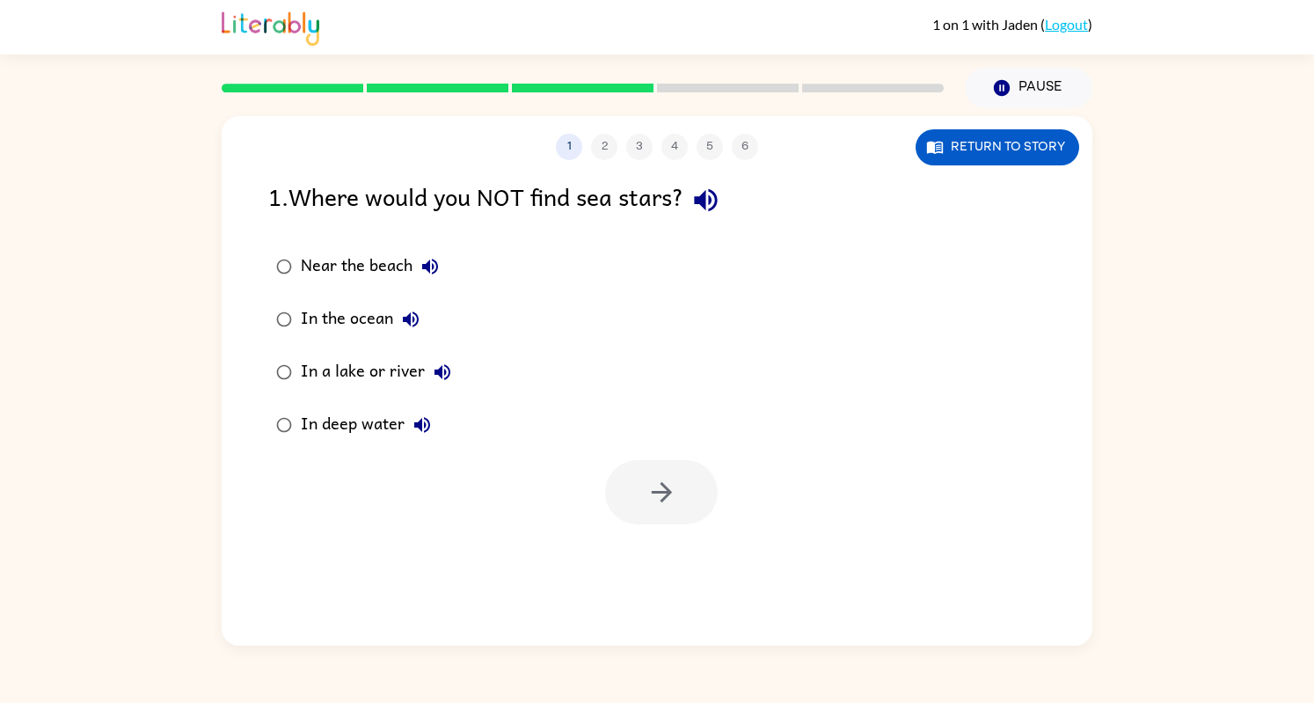
scroll to position [0, 0]
click at [707, 197] on icon "button" at bounding box center [705, 200] width 23 height 23
click at [320, 217] on div "1 . Where would you NOT find sea stars?" at bounding box center [657, 200] width 778 height 45
click at [646, 442] on div "Near the beach In the ocean In a lake or river In deep water" at bounding box center [680, 345] width 824 height 211
click at [647, 499] on icon "button" at bounding box center [662, 492] width 31 height 31
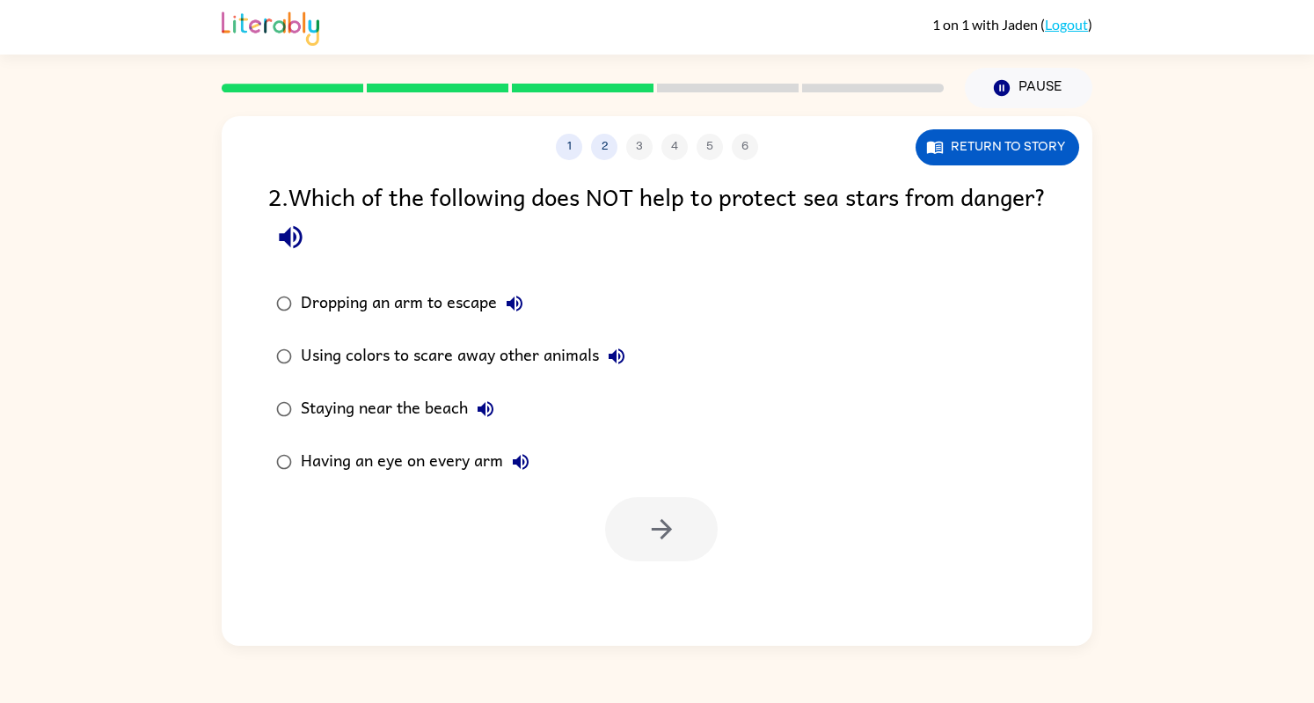
click at [313, 240] on button "button" at bounding box center [290, 237] width 45 height 45
click at [521, 451] on icon "button" at bounding box center [520, 461] width 21 height 21
click at [491, 414] on icon "button" at bounding box center [486, 409] width 16 height 16
click at [608, 359] on icon "button" at bounding box center [616, 356] width 21 height 21
click at [501, 295] on button "Dropping an arm to escape" at bounding box center [514, 303] width 35 height 35
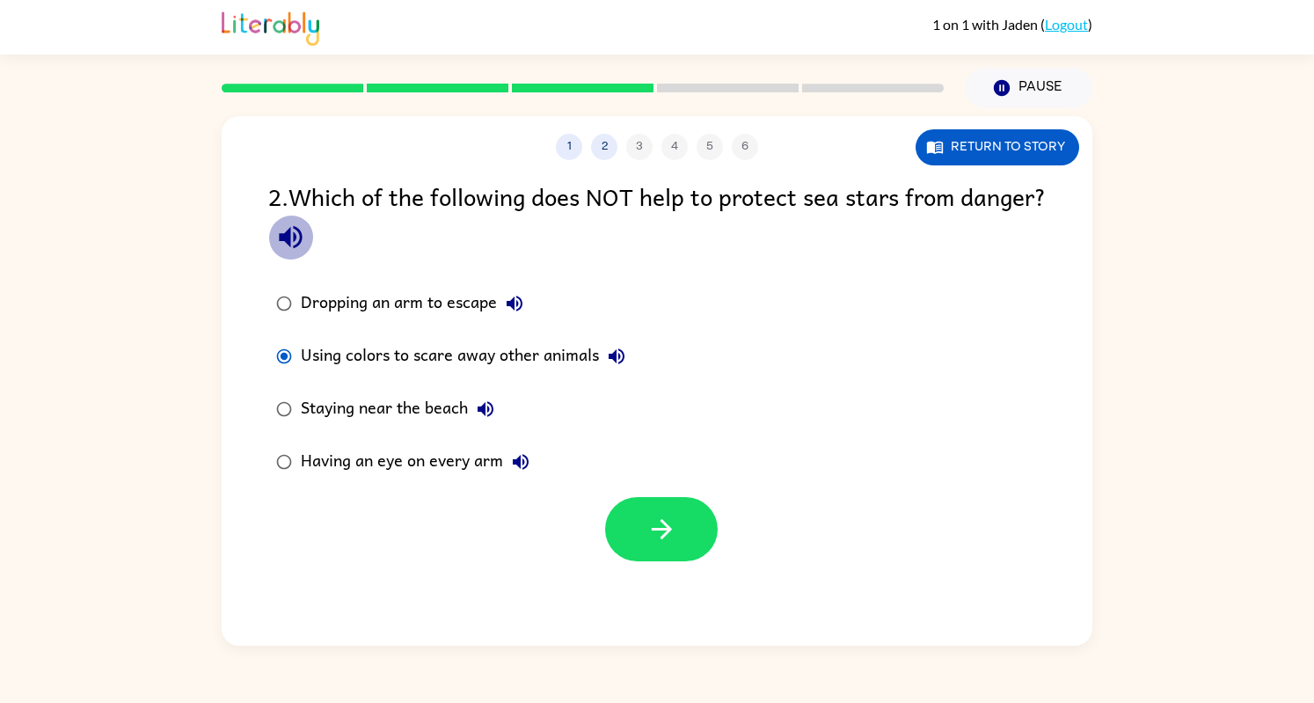
click at [302, 245] on icon "button" at bounding box center [290, 237] width 23 height 23
click at [649, 512] on button "button" at bounding box center [661, 529] width 113 height 64
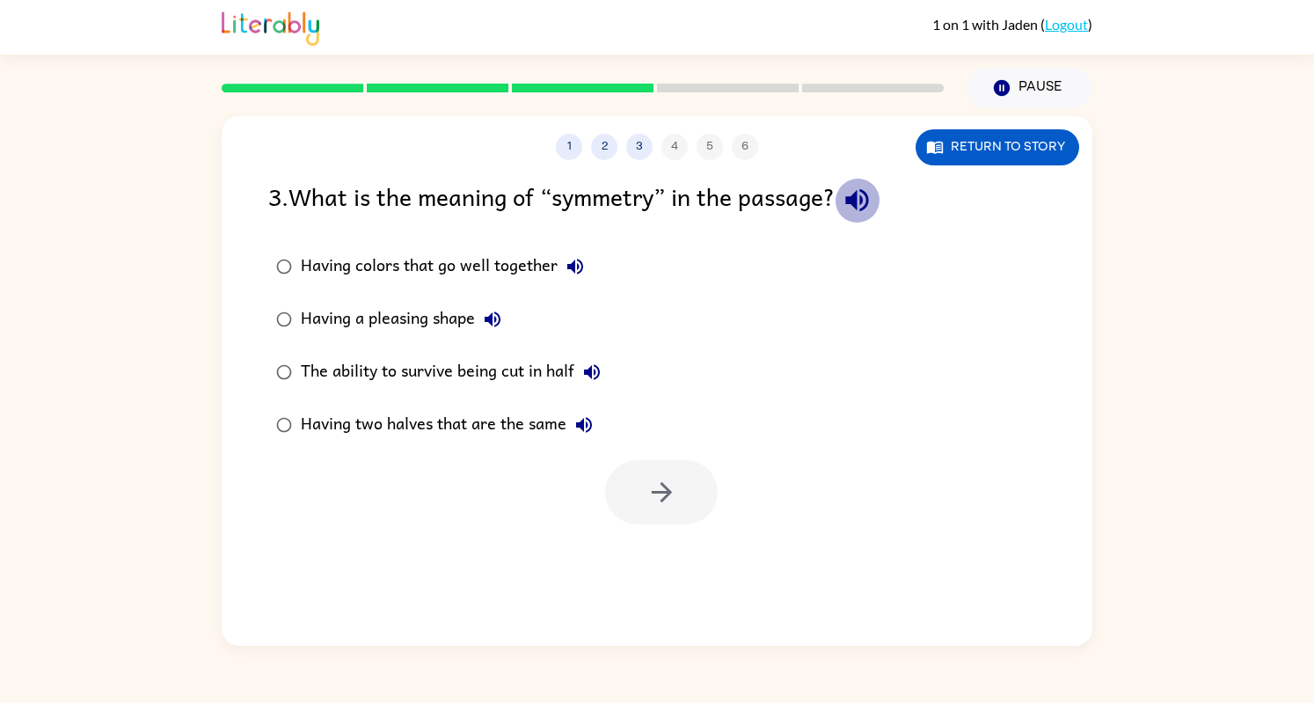
click at [870, 196] on icon "button" at bounding box center [857, 200] width 31 height 31
click at [579, 421] on icon "button" at bounding box center [584, 424] width 21 height 21
click at [661, 493] on icon "button" at bounding box center [661, 492] width 20 height 20
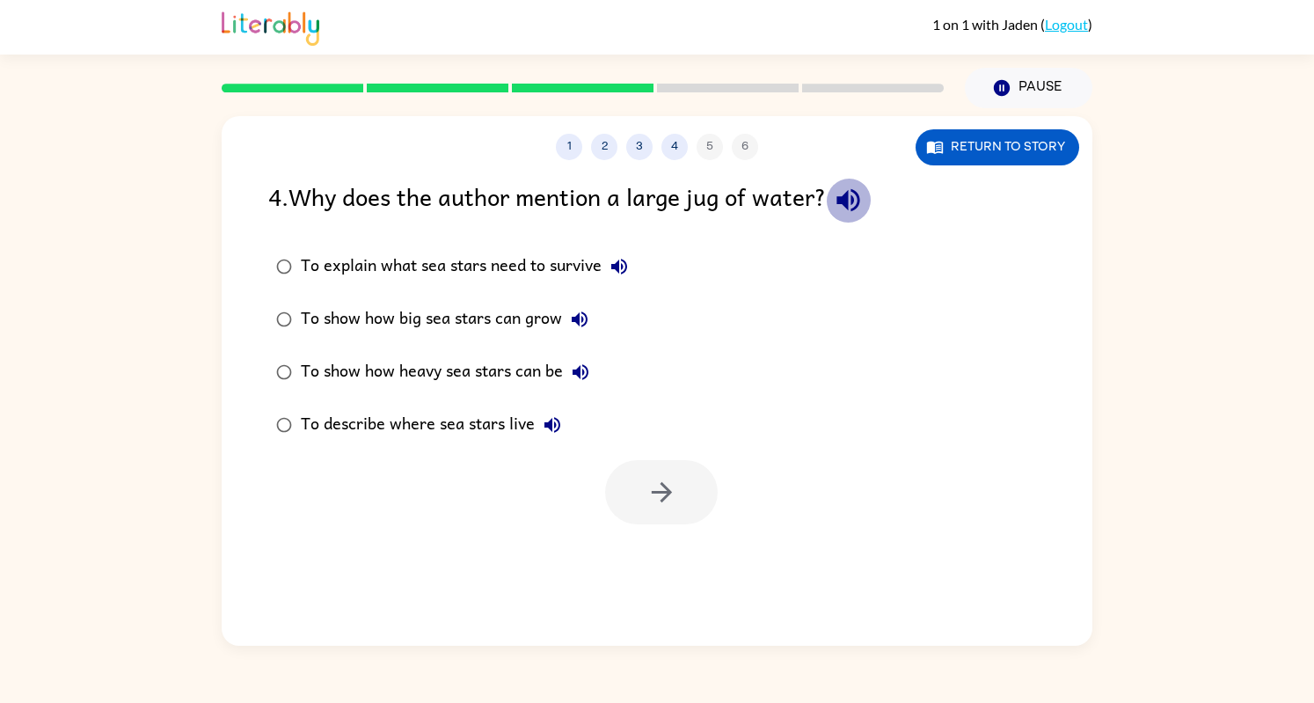
click at [839, 203] on icon "button" at bounding box center [848, 200] width 31 height 31
click at [586, 375] on button "To show how heavy sea stars can be" at bounding box center [580, 371] width 35 height 35
drag, startPoint x: 647, startPoint y: 480, endPoint x: 625, endPoint y: 478, distance: 23.0
click at [625, 478] on button "button" at bounding box center [661, 492] width 113 height 64
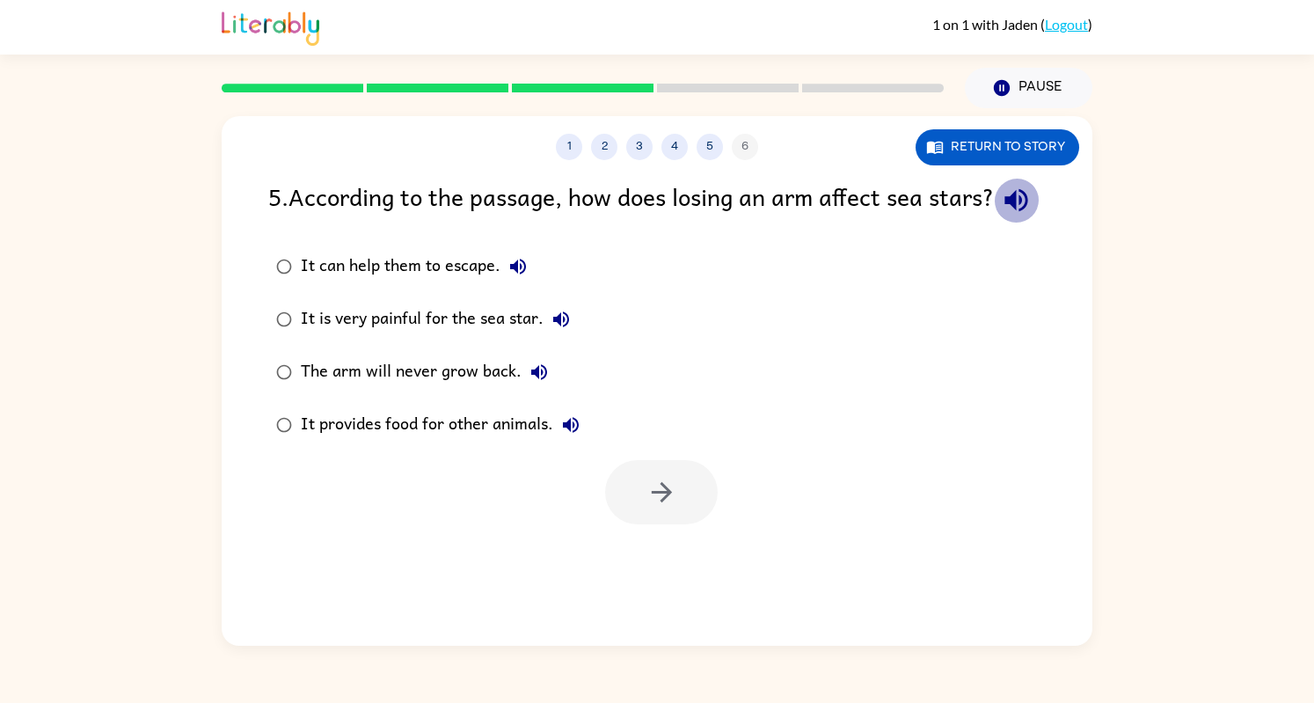
click at [1005, 212] on icon "button" at bounding box center [1016, 200] width 23 height 23
click at [660, 508] on icon "button" at bounding box center [662, 492] width 31 height 31
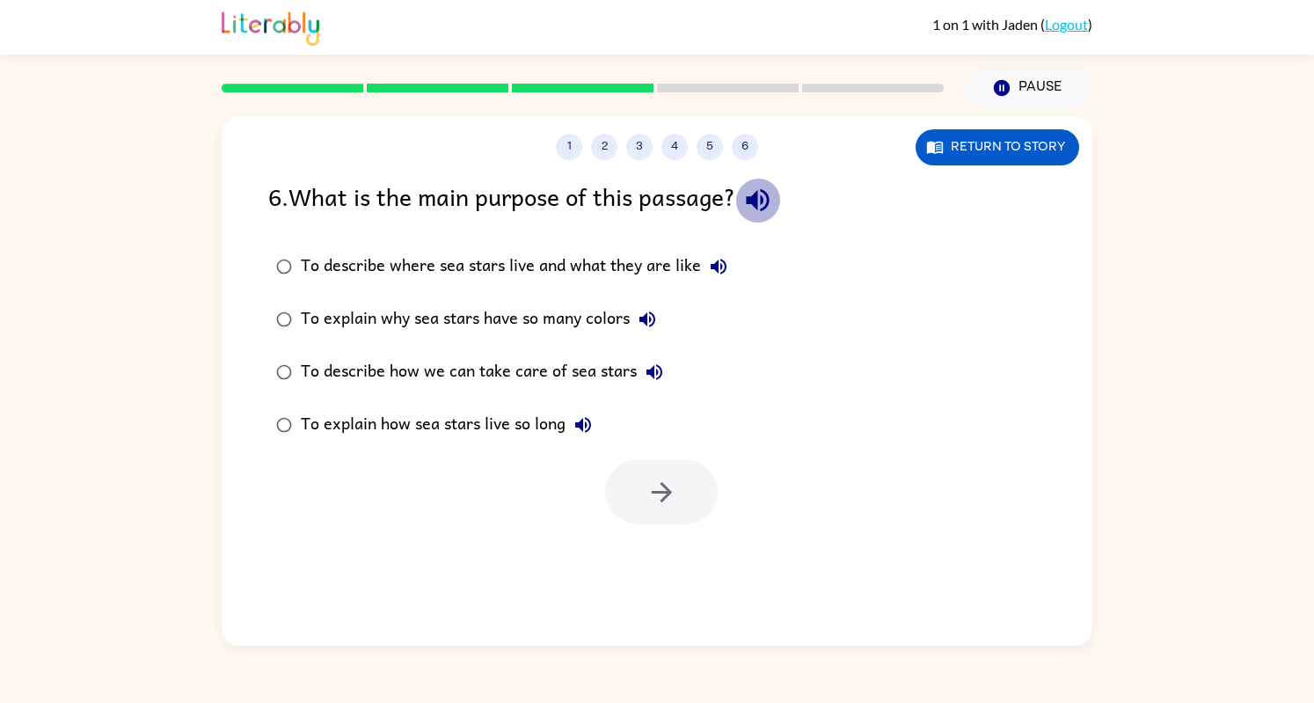
click at [767, 194] on icon "button" at bounding box center [757, 200] width 31 height 31
click at [732, 271] on button "To describe where sea stars live and what they are like" at bounding box center [718, 266] width 35 height 35
click at [585, 432] on icon "button" at bounding box center [583, 424] width 21 height 21
click at [644, 370] on icon "button" at bounding box center [654, 372] width 21 height 21
click at [618, 445] on label "To explain how sea stars live so long" at bounding box center [502, 424] width 486 height 53
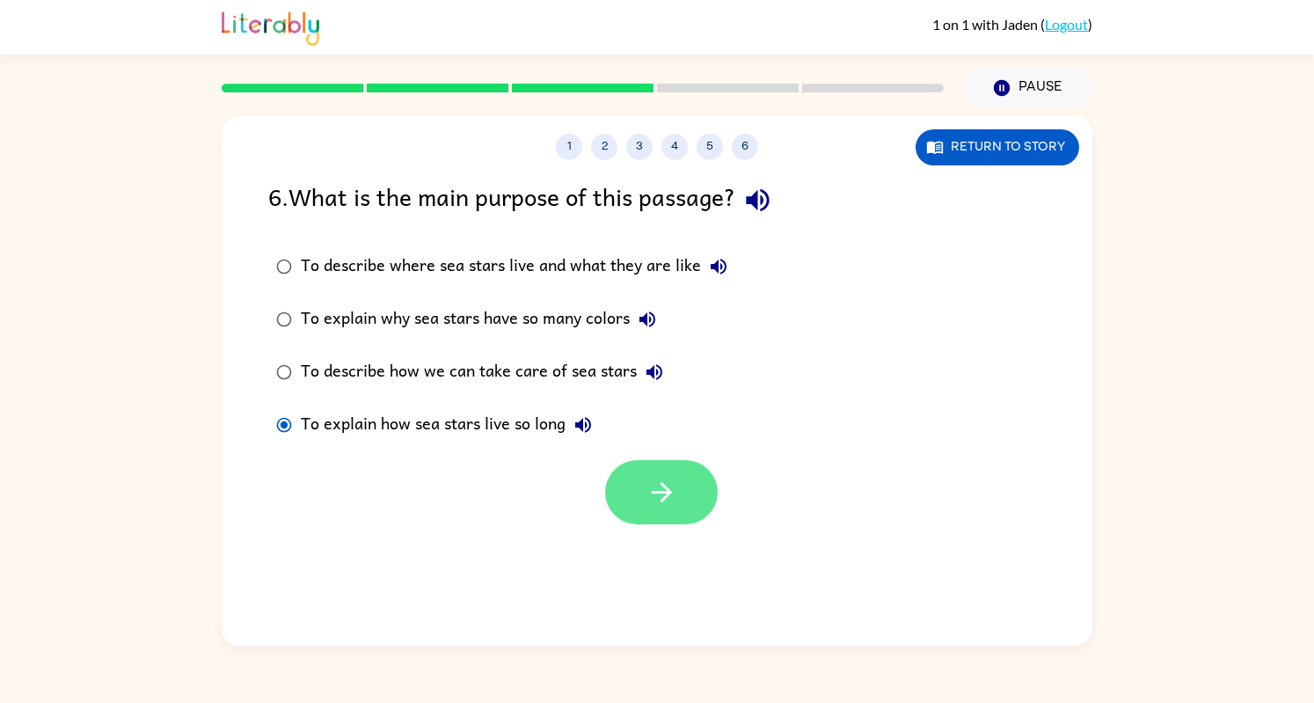
click at [648, 492] on icon "button" at bounding box center [662, 492] width 31 height 31
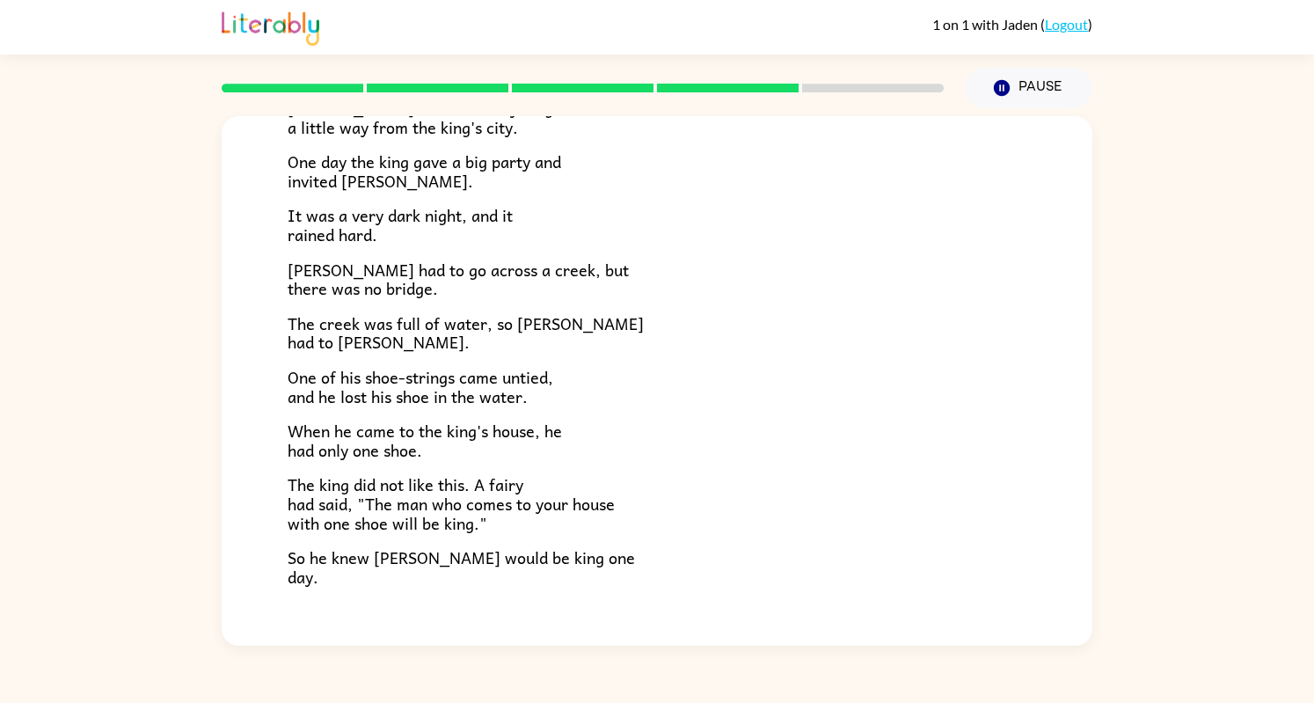
scroll to position [274, 0]
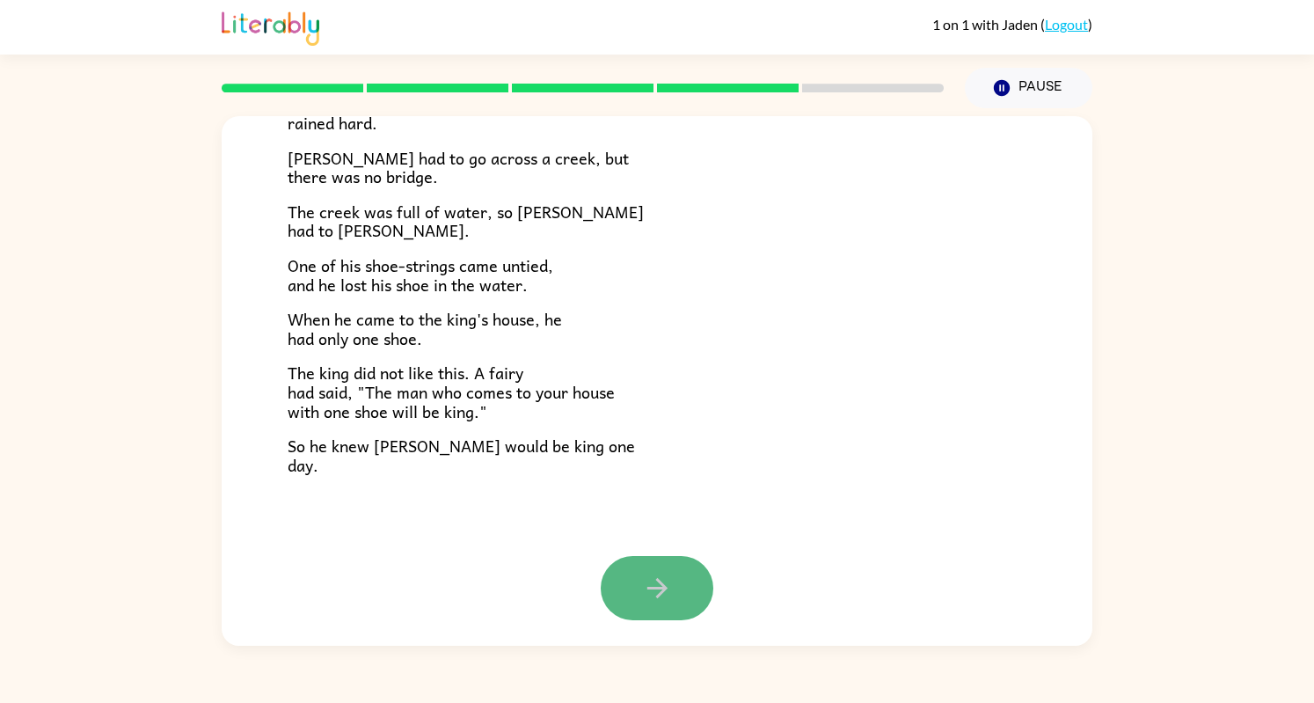
click at [677, 602] on button "button" at bounding box center [657, 588] width 113 height 64
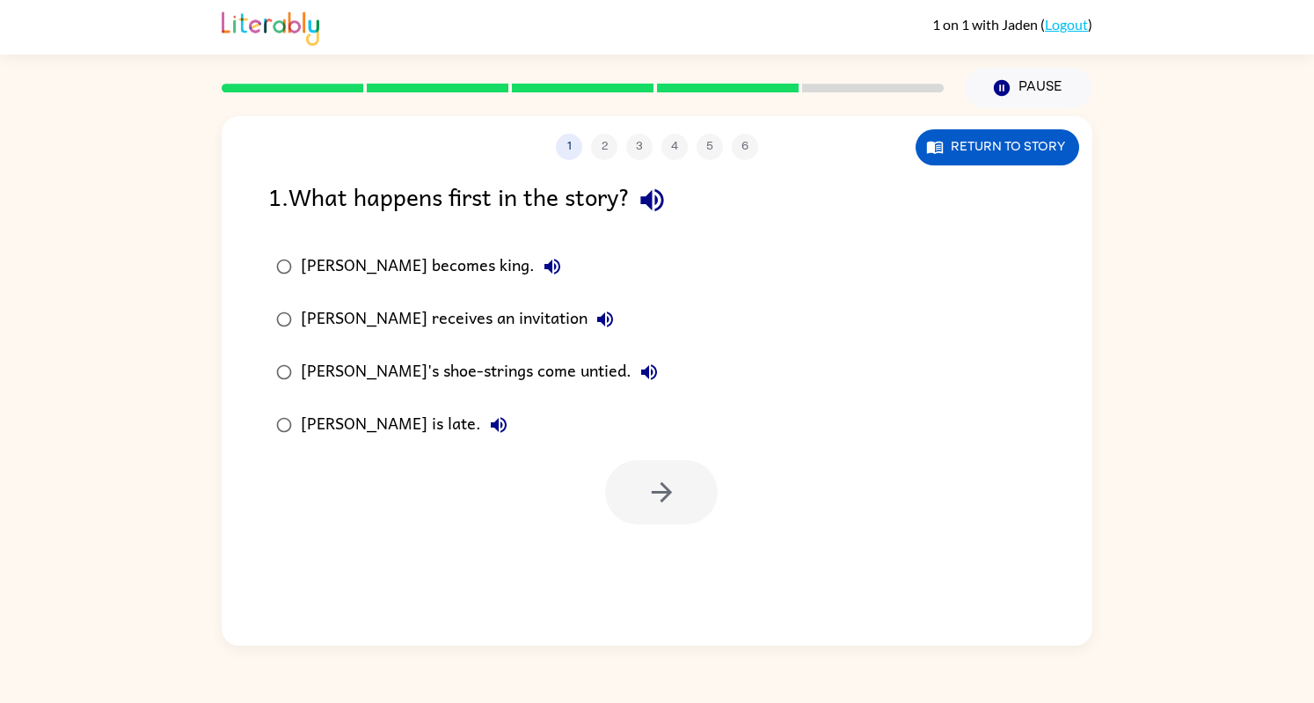
drag, startPoint x: 660, startPoint y: 212, endPoint x: 453, endPoint y: 272, distance: 215.2
click at [535, 272] on button "[PERSON_NAME] becomes king." at bounding box center [552, 266] width 35 height 35
click at [653, 199] on icon "button" at bounding box center [651, 200] width 23 height 23
click at [507, 307] on div "[PERSON_NAME] receives an invitation" at bounding box center [462, 319] width 322 height 35
click at [597, 322] on icon "button" at bounding box center [605, 319] width 16 height 16
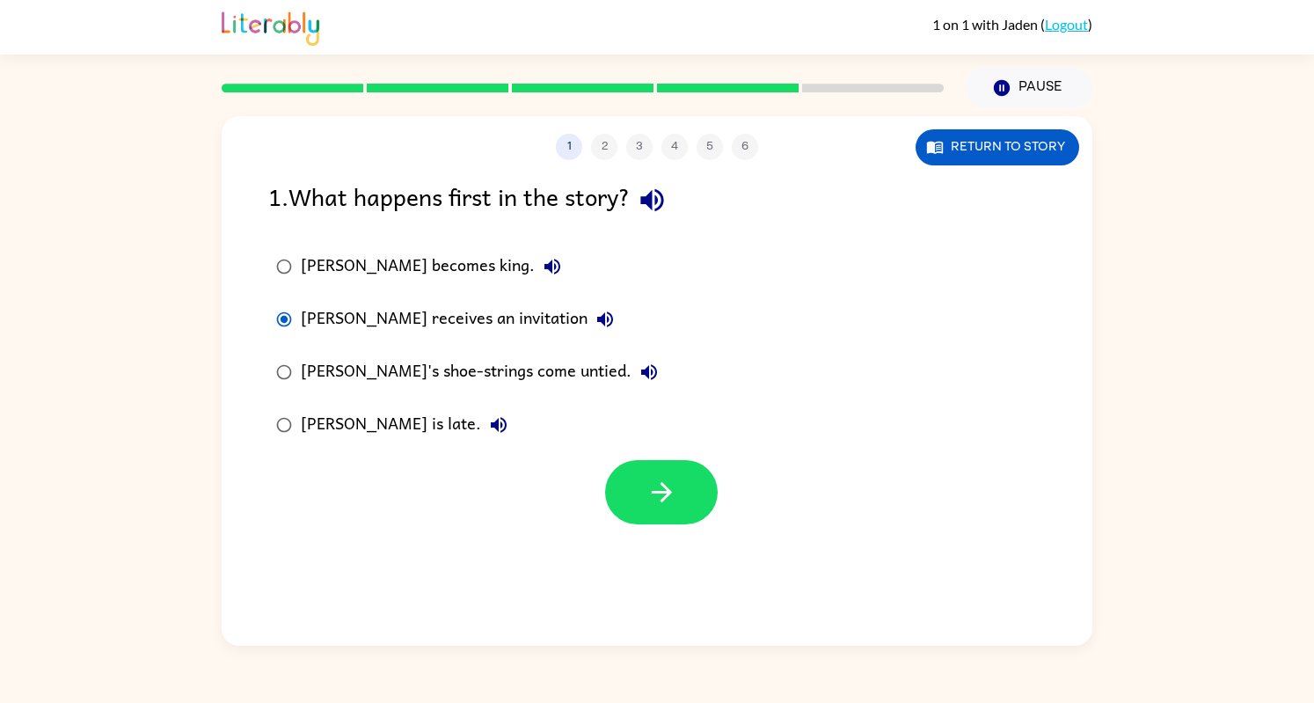
click at [641, 370] on icon "button" at bounding box center [649, 372] width 16 height 16
click at [488, 419] on icon "button" at bounding box center [498, 424] width 21 height 21
click at [675, 498] on icon "button" at bounding box center [662, 492] width 31 height 31
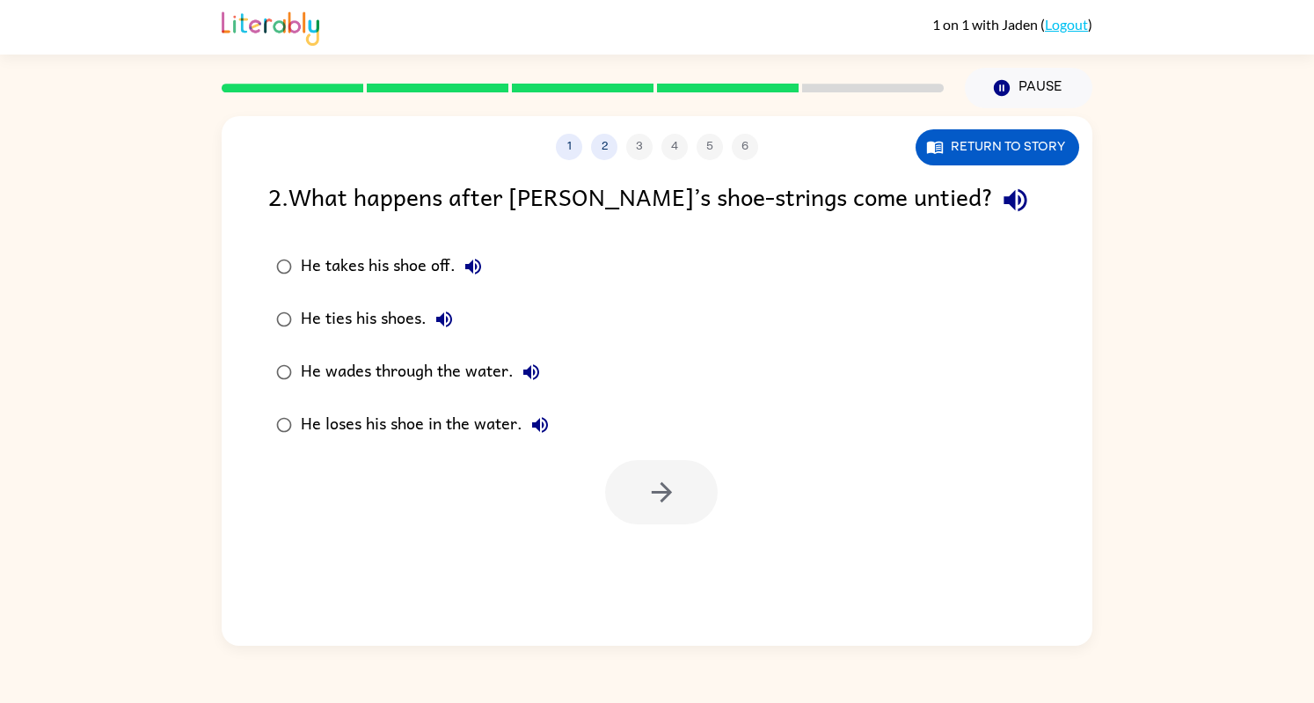
click at [464, 262] on icon "button" at bounding box center [473, 266] width 21 height 21
click at [449, 307] on button "He ties his shoes." at bounding box center [444, 319] width 35 height 35
click at [1004, 201] on icon "button" at bounding box center [1015, 200] width 23 height 23
click at [702, 486] on button "button" at bounding box center [661, 492] width 113 height 64
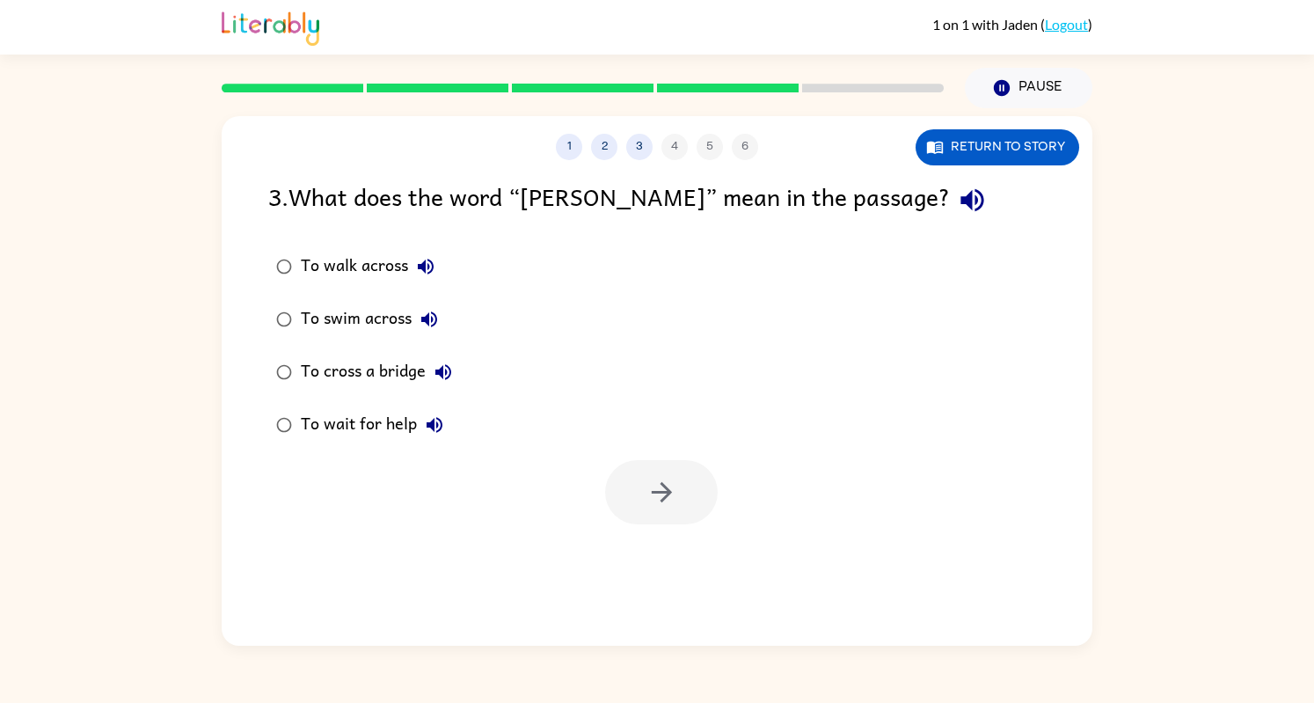
click at [957, 203] on icon "button" at bounding box center [972, 200] width 31 height 31
drag, startPoint x: 422, startPoint y: 266, endPoint x: 355, endPoint y: 268, distance: 66.9
click at [355, 268] on div "To walk across" at bounding box center [372, 266] width 143 height 35
click at [621, 472] on button "button" at bounding box center [661, 492] width 113 height 64
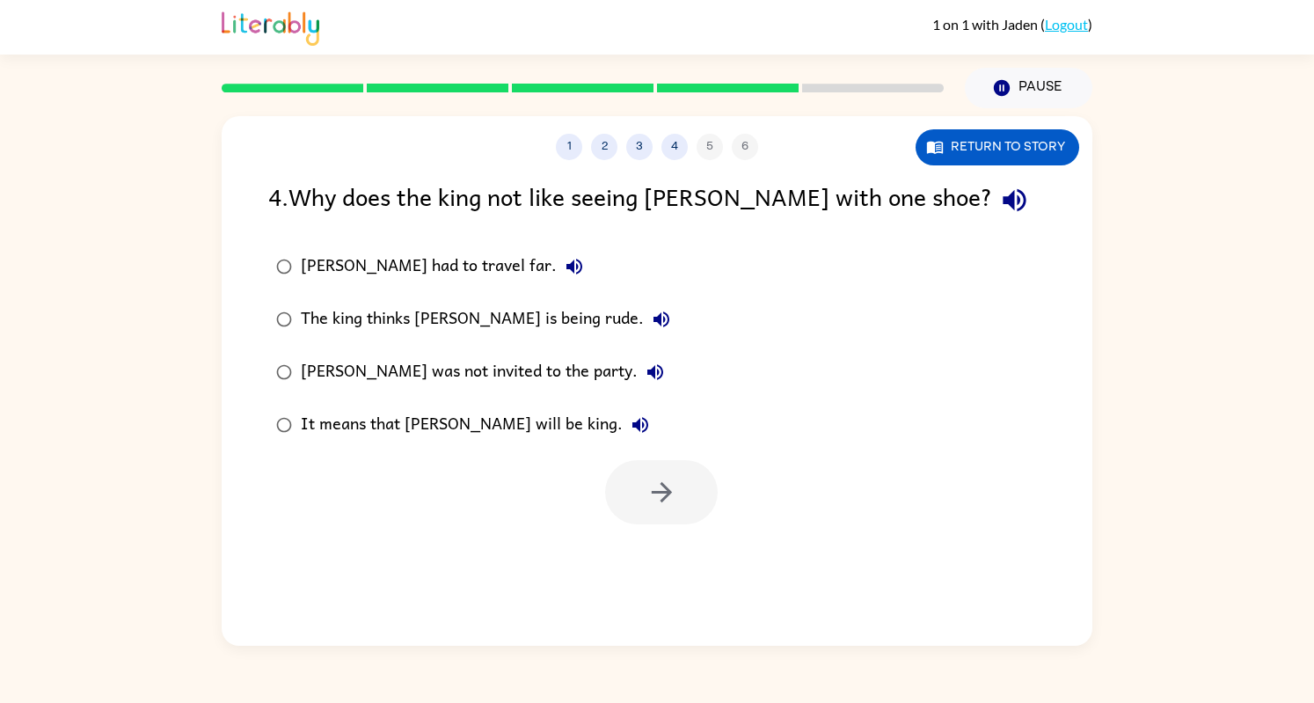
click at [999, 208] on icon "button" at bounding box center [1014, 200] width 31 height 31
click at [674, 490] on icon "button" at bounding box center [662, 492] width 31 height 31
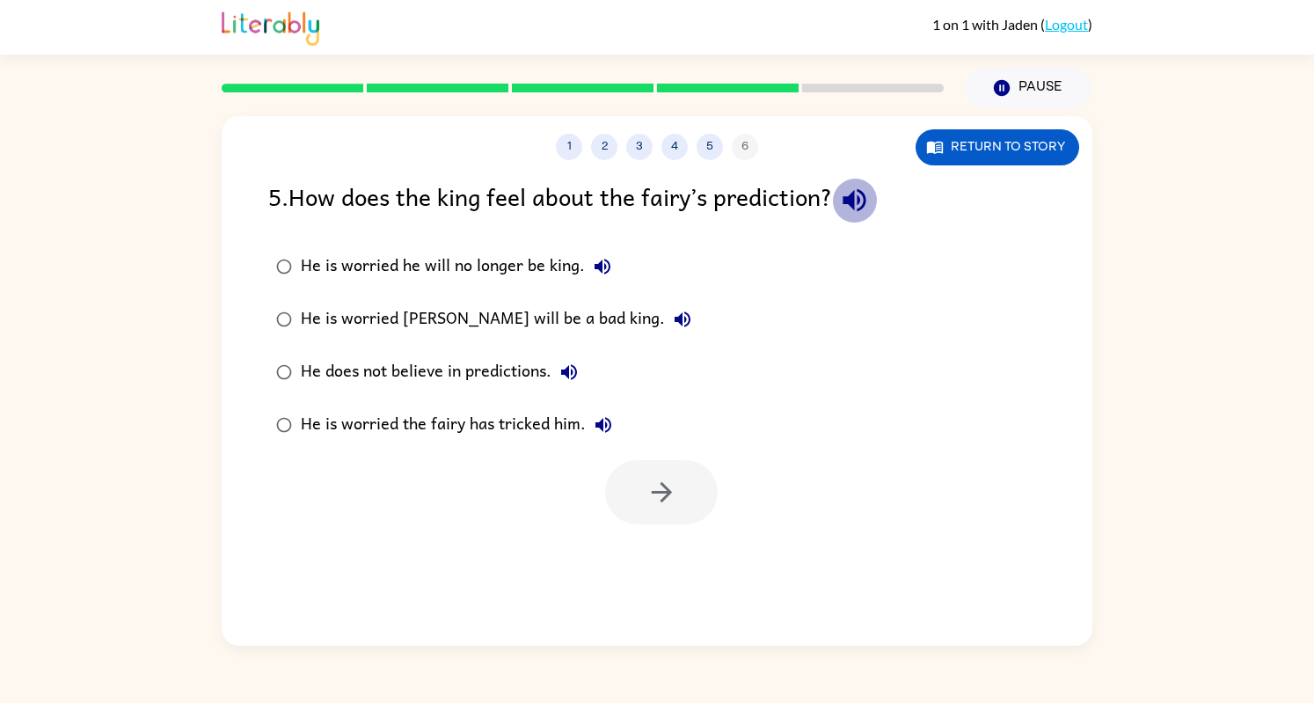
click at [843, 194] on button "button" at bounding box center [854, 200] width 45 height 45
click at [572, 374] on icon "button" at bounding box center [569, 372] width 16 height 16
drag, startPoint x: 494, startPoint y: 264, endPoint x: 440, endPoint y: 271, distance: 55.0
click at [440, 271] on div "He is worried he will no longer be king." at bounding box center [460, 266] width 319 height 35
click at [642, 486] on button "button" at bounding box center [661, 492] width 113 height 64
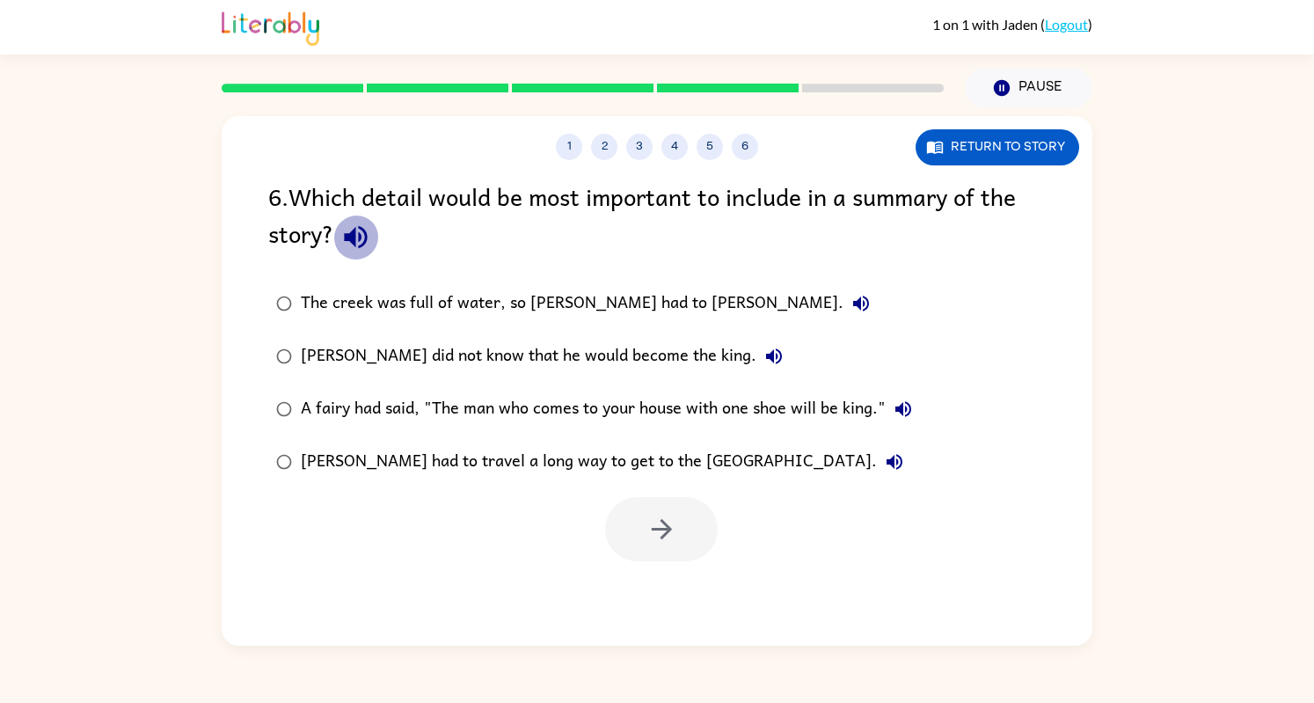
click at [361, 227] on icon "button" at bounding box center [355, 237] width 23 height 23
click at [853, 305] on icon "button" at bounding box center [861, 304] width 16 height 16
click at [764, 367] on icon "button" at bounding box center [774, 356] width 21 height 21
click at [647, 533] on icon "button" at bounding box center [662, 529] width 31 height 31
click at [687, 548] on div at bounding box center [661, 529] width 113 height 64
